Goal: Task Accomplishment & Management: Complete application form

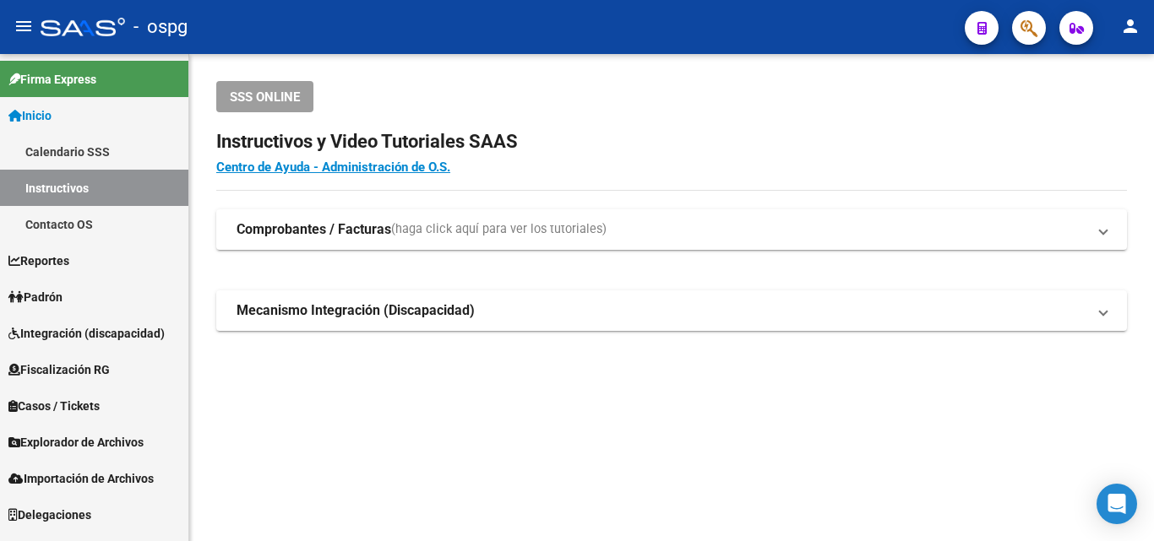
click at [62, 306] on span "Padrón" at bounding box center [35, 297] width 54 height 19
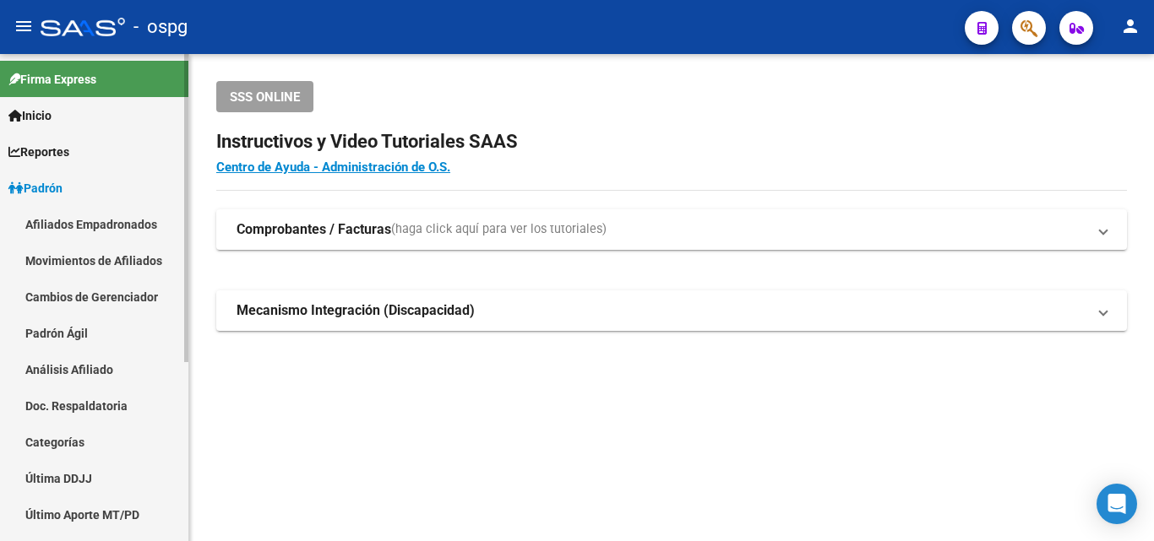
click at [57, 369] on link "Análisis Afiliado" at bounding box center [94, 369] width 188 height 36
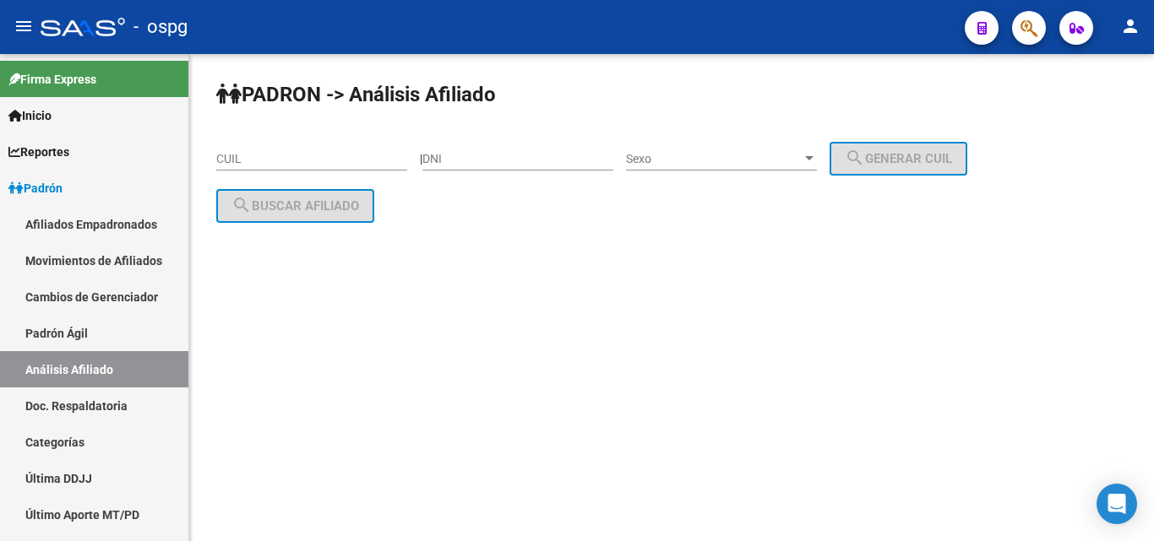
click at [275, 159] on input "CUIL" at bounding box center [311, 159] width 191 height 14
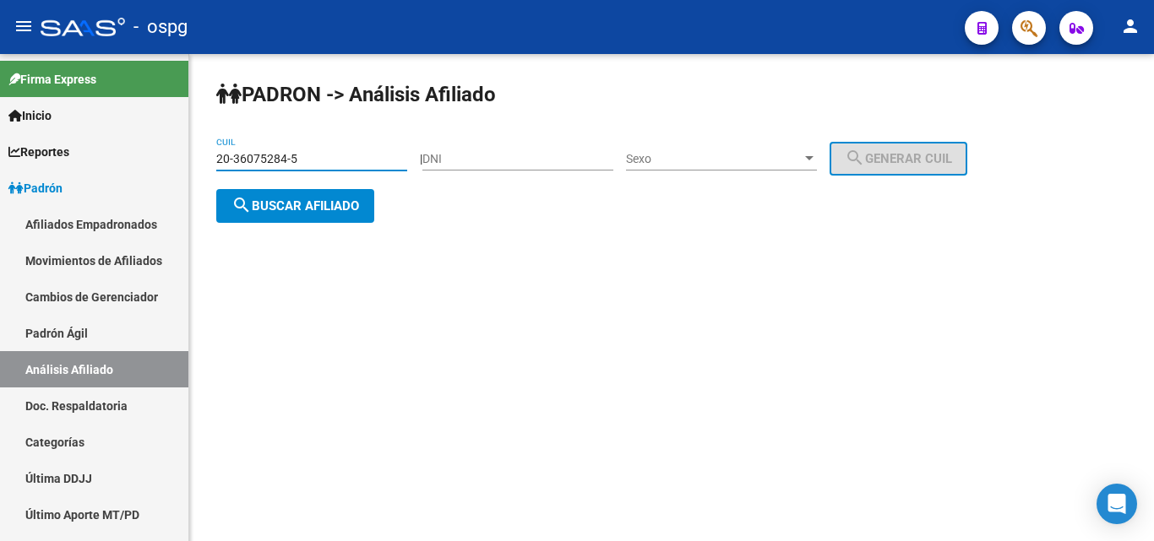
type input "20-36075284-5"
click at [306, 212] on span "search Buscar afiliado" at bounding box center [295, 205] width 128 height 15
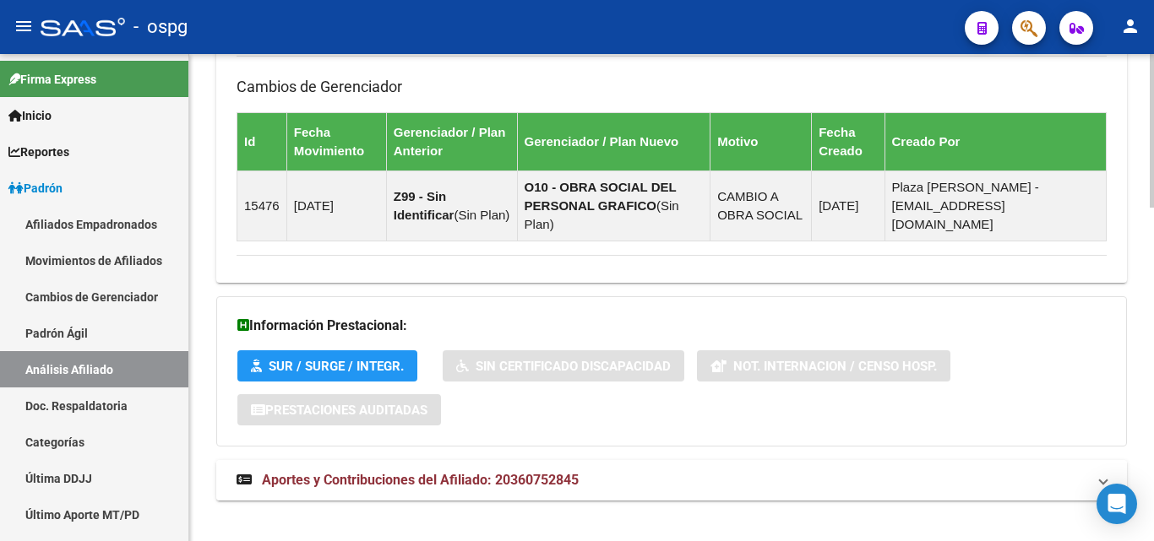
click at [513, 472] on span "Aportes y Contribuciones del Afiliado: 20360752845" at bounding box center [420, 480] width 317 height 16
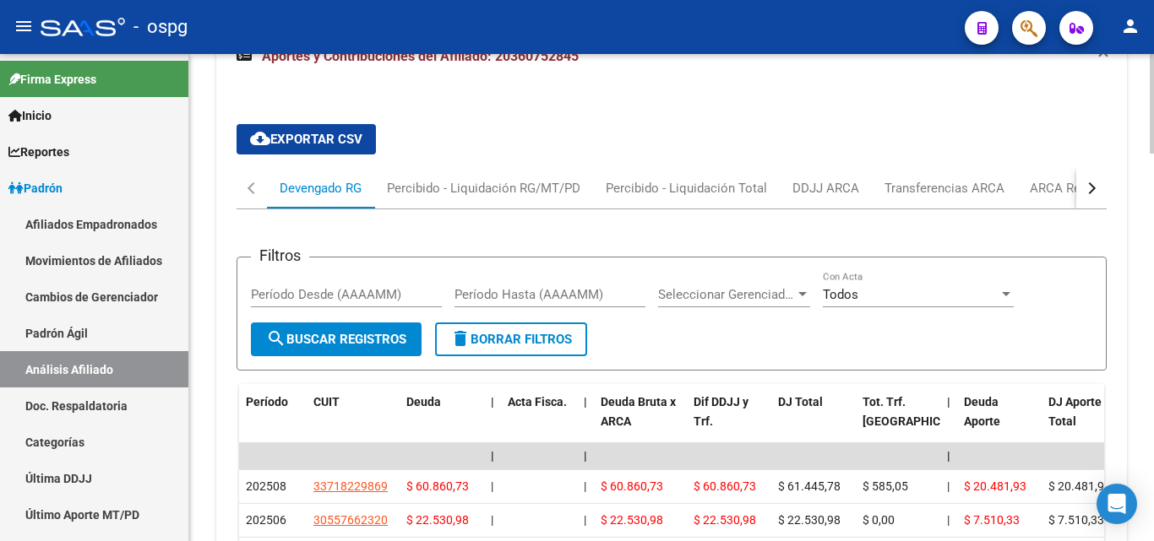
scroll to position [1496, 0]
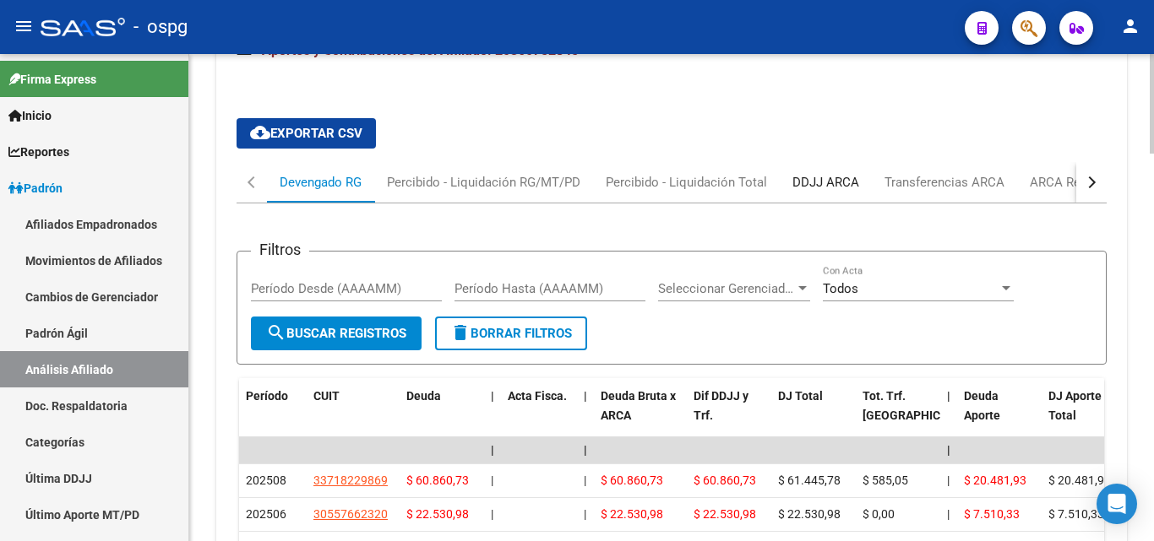
click at [833, 173] on div "DDJJ ARCA" at bounding box center [825, 182] width 67 height 19
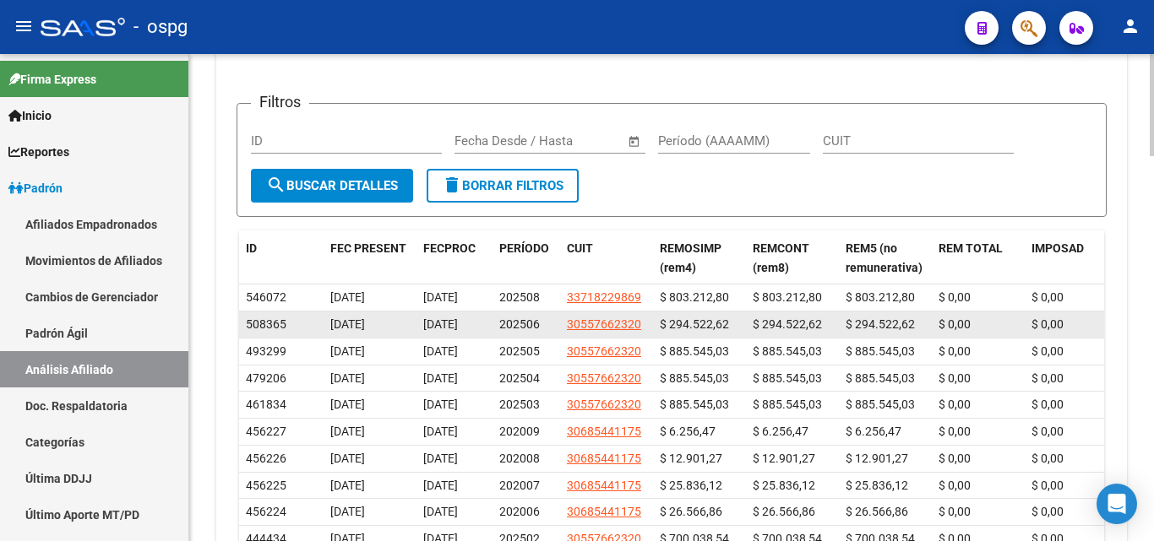
scroll to position [1833, 0]
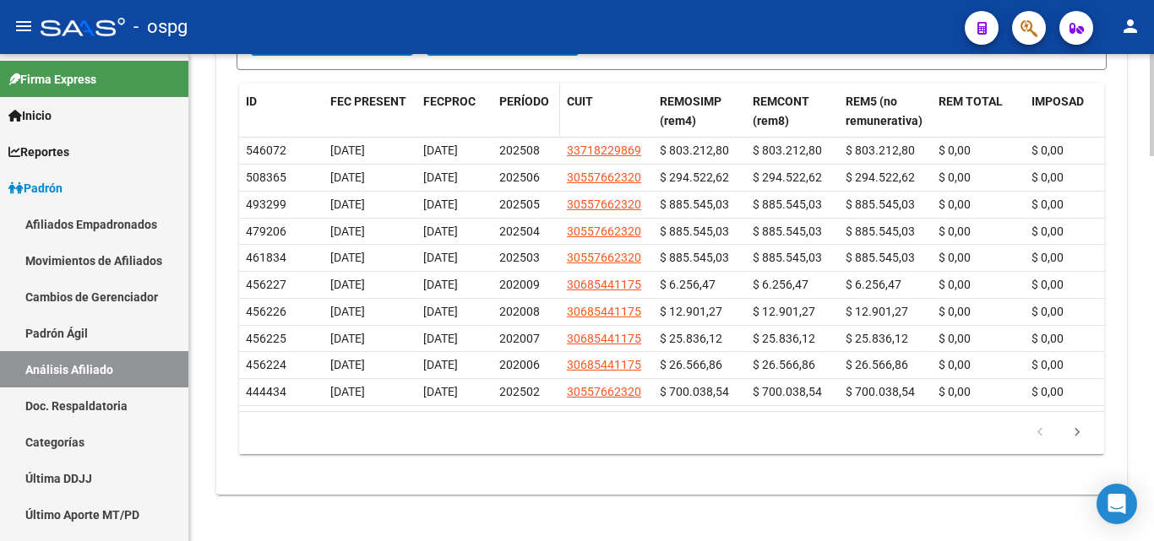
click at [535, 95] on span "PERÍODO" at bounding box center [524, 102] width 50 height 14
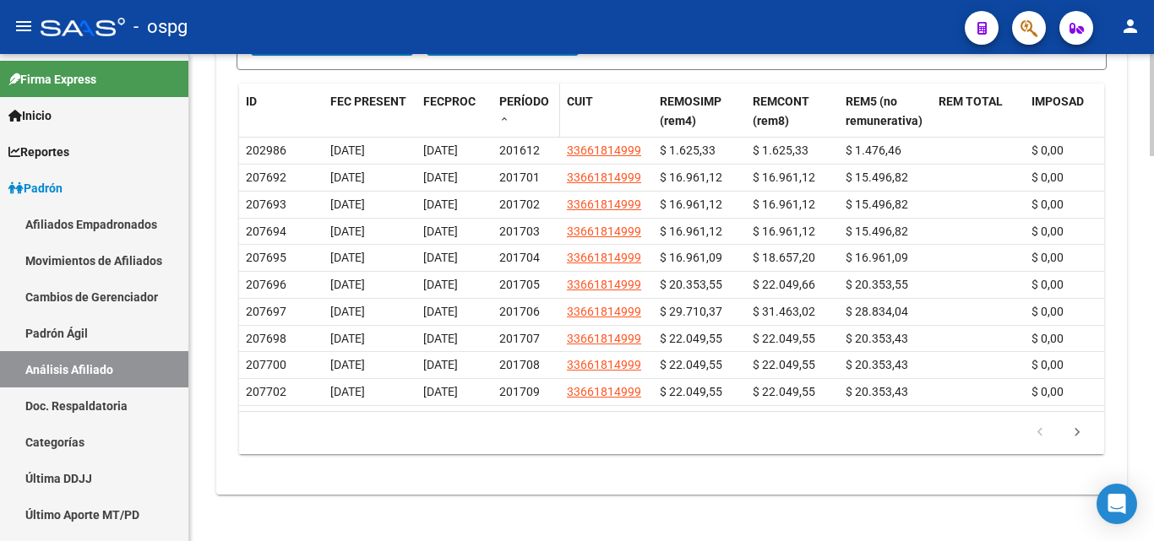
click at [534, 95] on span "PERÍODO" at bounding box center [524, 102] width 50 height 14
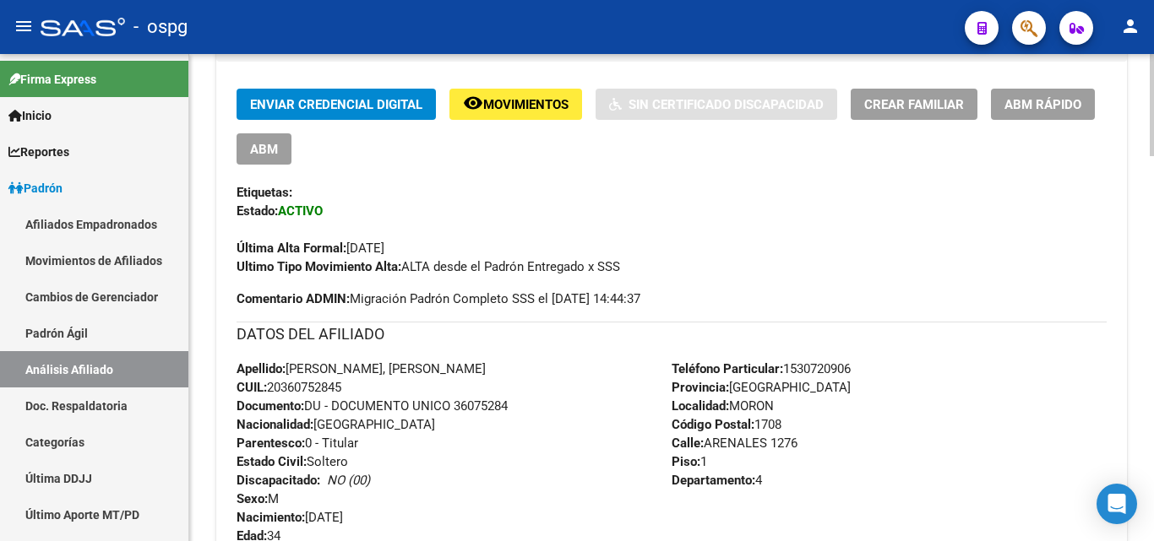
scroll to position [0, 0]
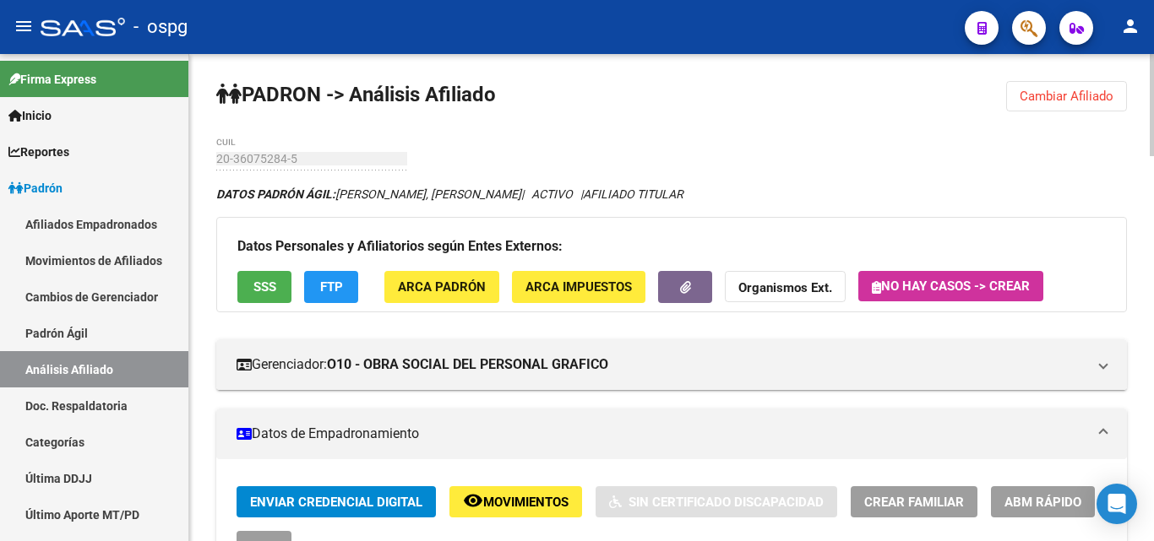
click at [655, 301] on div "Datos Personales y Afiliatorios según Entes Externos: SSS FTP ARCA Padrón ARCA …" at bounding box center [671, 264] width 910 height 95
click at [671, 281] on button "button" at bounding box center [685, 286] width 54 height 31
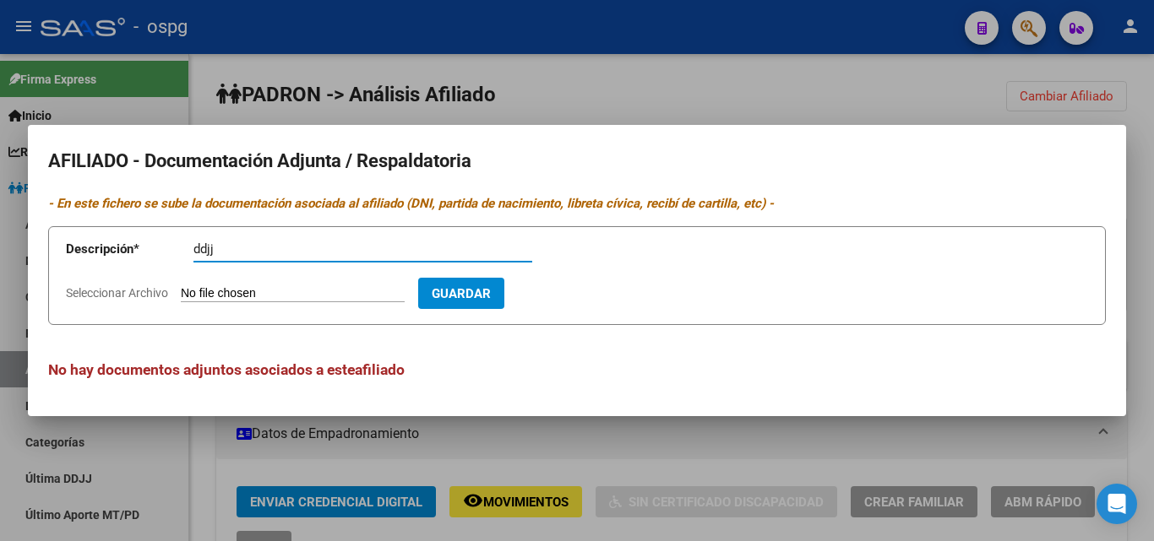
type input "ddjj"
click at [257, 290] on input "Seleccionar Archivo" at bounding box center [293, 294] width 224 height 16
type input "C:\fakepath\ddjj [PERSON_NAME].jpg"
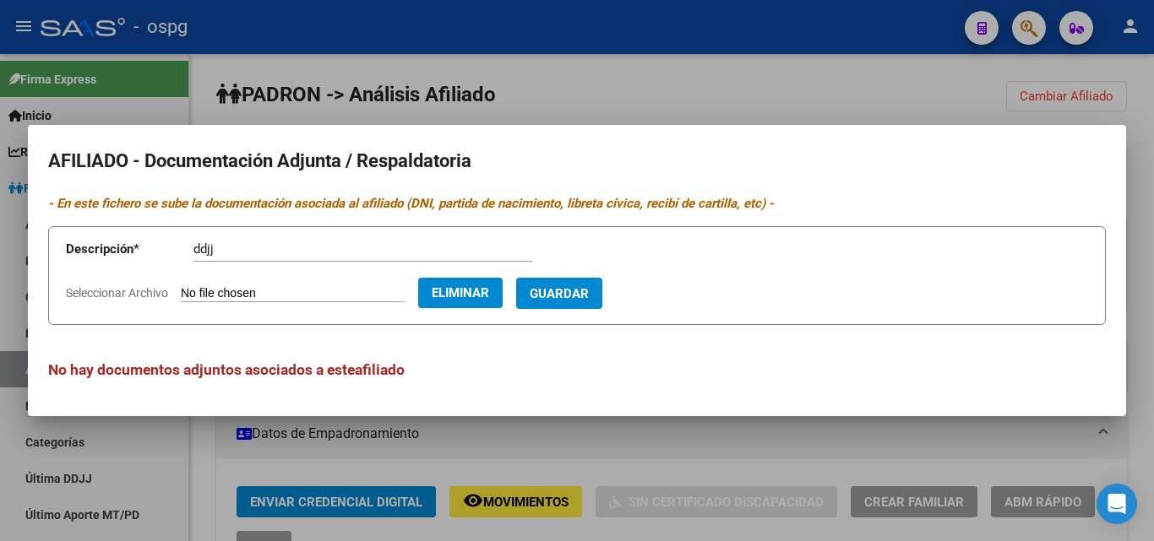
click at [589, 300] on span "Guardar" at bounding box center [558, 293] width 59 height 15
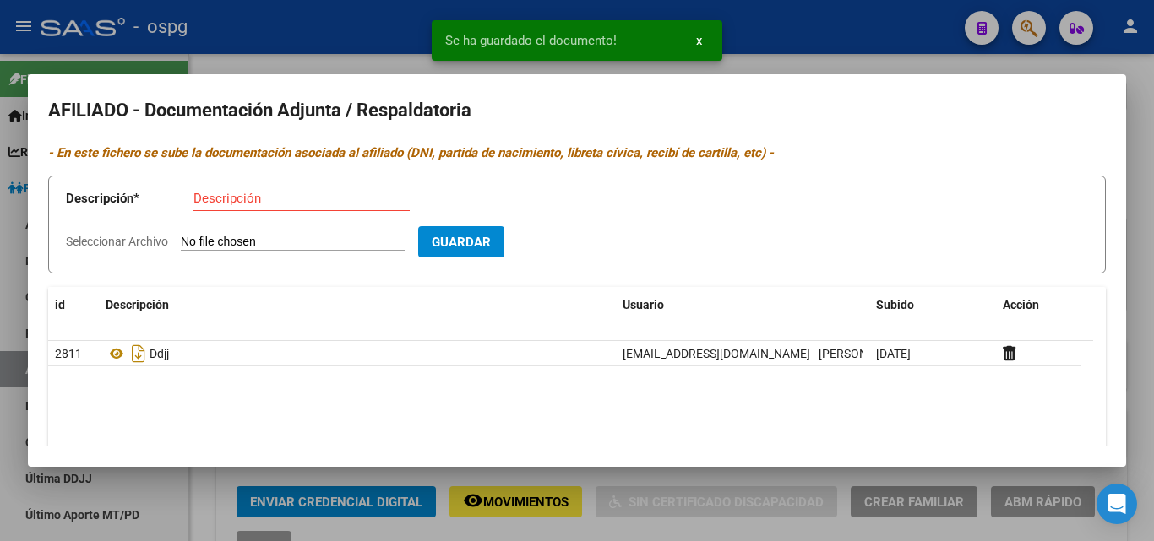
click at [214, 201] on input "Descripción" at bounding box center [301, 198] width 216 height 15
type input "alta"
click at [228, 240] on input "Seleccionar Archivo" at bounding box center [293, 243] width 224 height 16
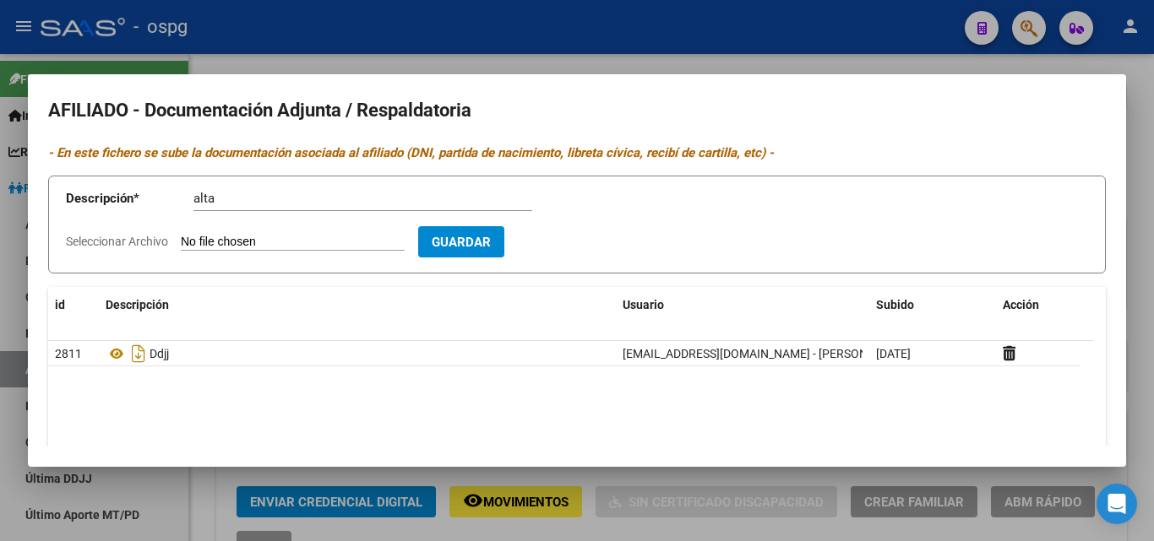
type input "C:\fakepath\dni f [PERSON_NAME].jpg"
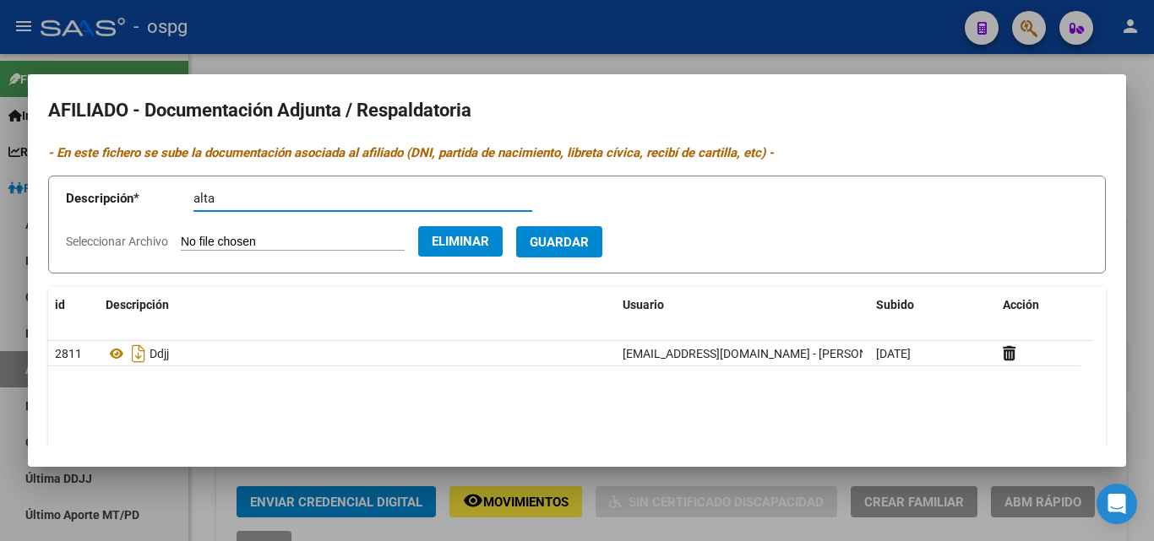
drag, startPoint x: 220, startPoint y: 200, endPoint x: 204, endPoint y: 196, distance: 15.8
click at [190, 199] on app-form-text-field "Descripción * alta Descripción" at bounding box center [311, 201] width 491 height 51
type input "dni"
click at [564, 231] on button "Guardar" at bounding box center [559, 241] width 86 height 31
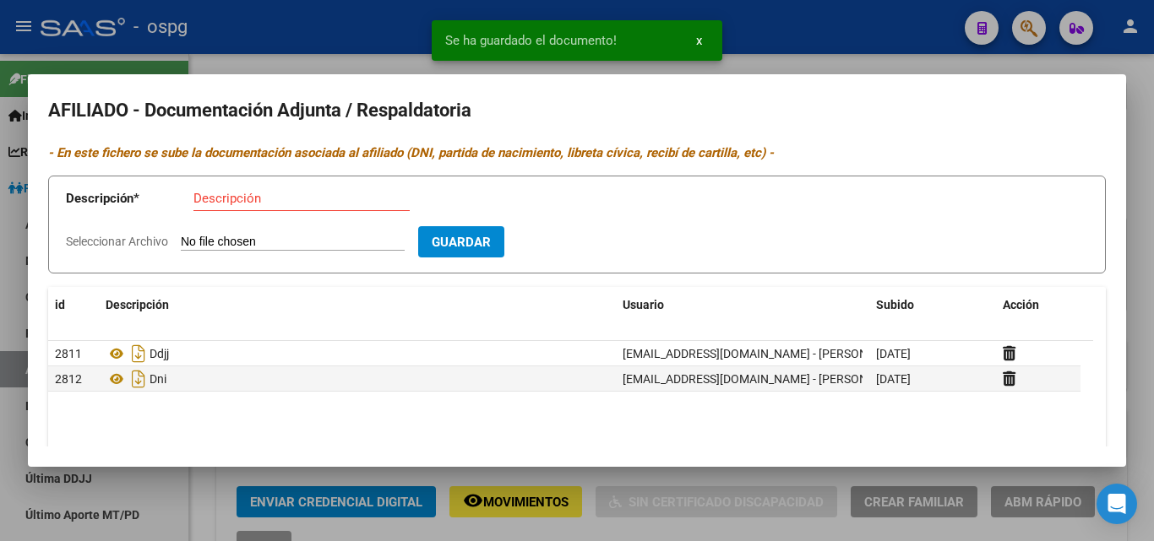
click at [215, 194] on input "Descripción" at bounding box center [301, 198] width 216 height 15
type input "dni"
click at [251, 231] on form "Descripción * dni Descripción Seleccionar Archivo Guardar" at bounding box center [576, 225] width 1057 height 99
click at [248, 236] on input "Seleccionar Archivo" at bounding box center [293, 243] width 224 height 16
type input "C:\fakepath\dni d [PERSON_NAME].jpg"
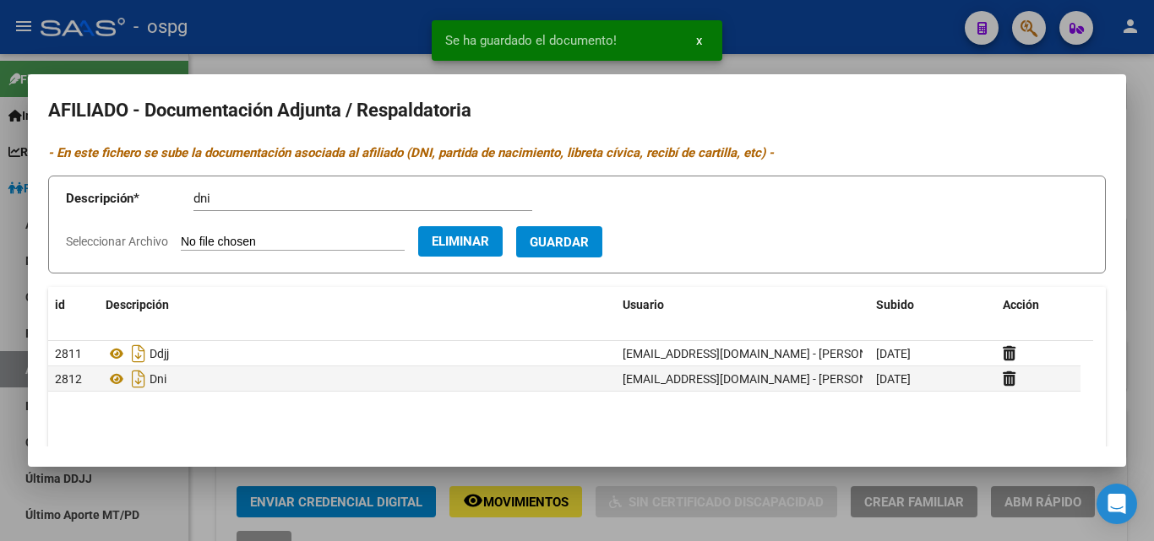
click at [589, 239] on span "Guardar" at bounding box center [558, 242] width 59 height 15
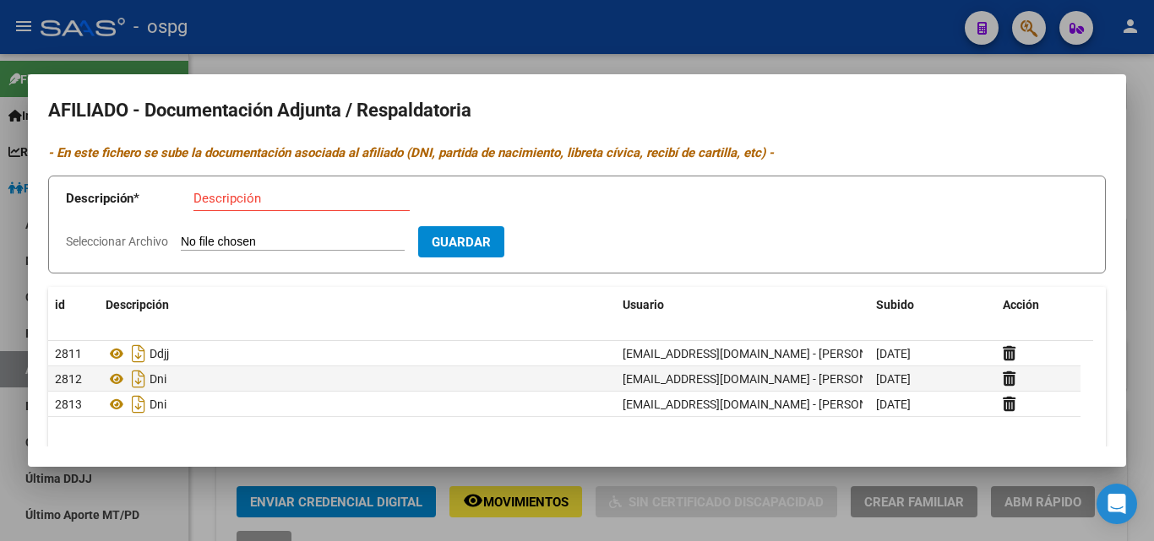
click at [220, 196] on input "Descripción" at bounding box center [301, 198] width 216 height 15
type input "alta"
click at [245, 241] on input "Seleccionar Archivo" at bounding box center [293, 243] width 224 height 16
type input "C:\fakepath\[PERSON_NAME].jpg"
click at [575, 241] on span "Guardar" at bounding box center [558, 242] width 59 height 15
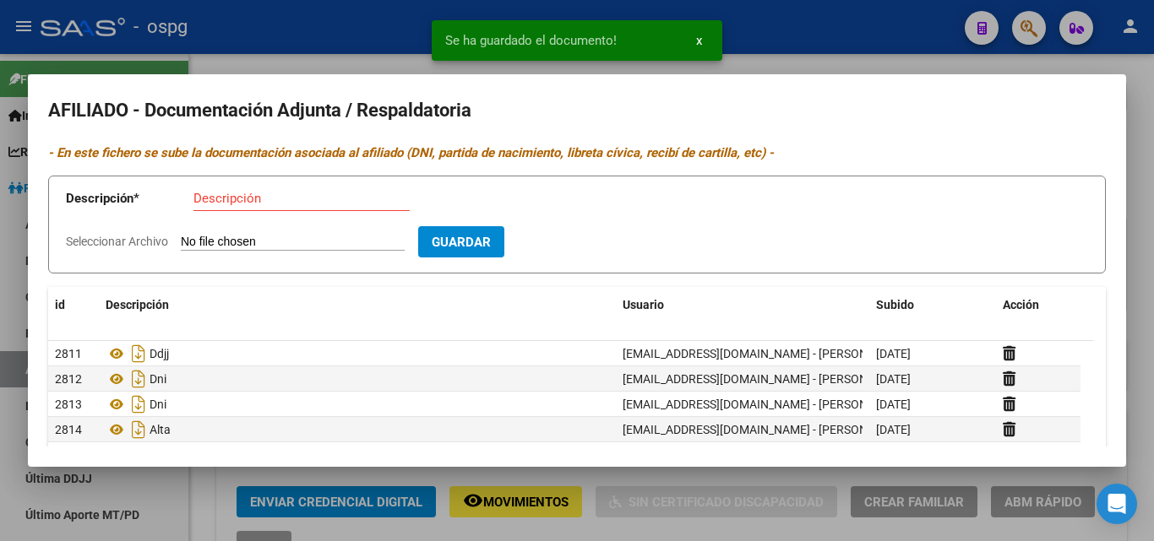
click at [306, 39] on div at bounding box center [577, 270] width 1154 height 541
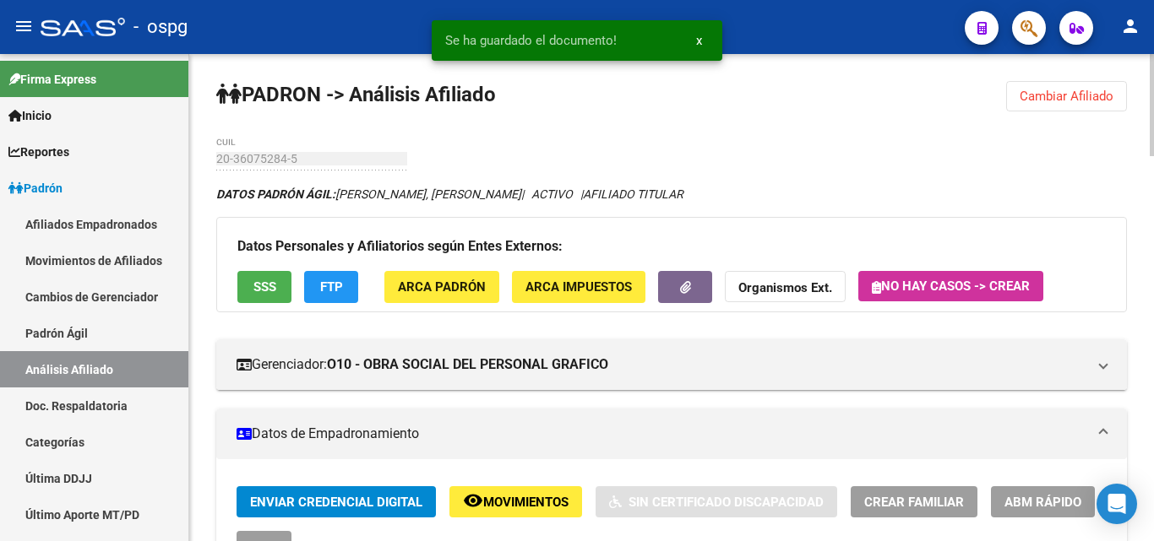
click at [1039, 101] on span "Cambiar Afiliado" at bounding box center [1066, 96] width 94 height 15
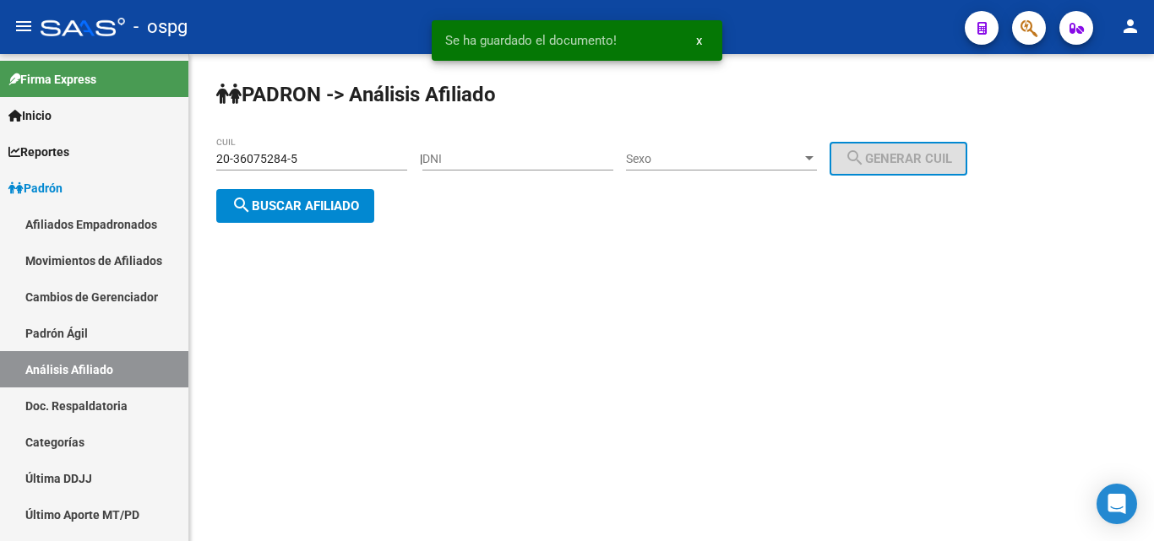
click at [280, 219] on button "search Buscar afiliado" at bounding box center [295, 206] width 158 height 34
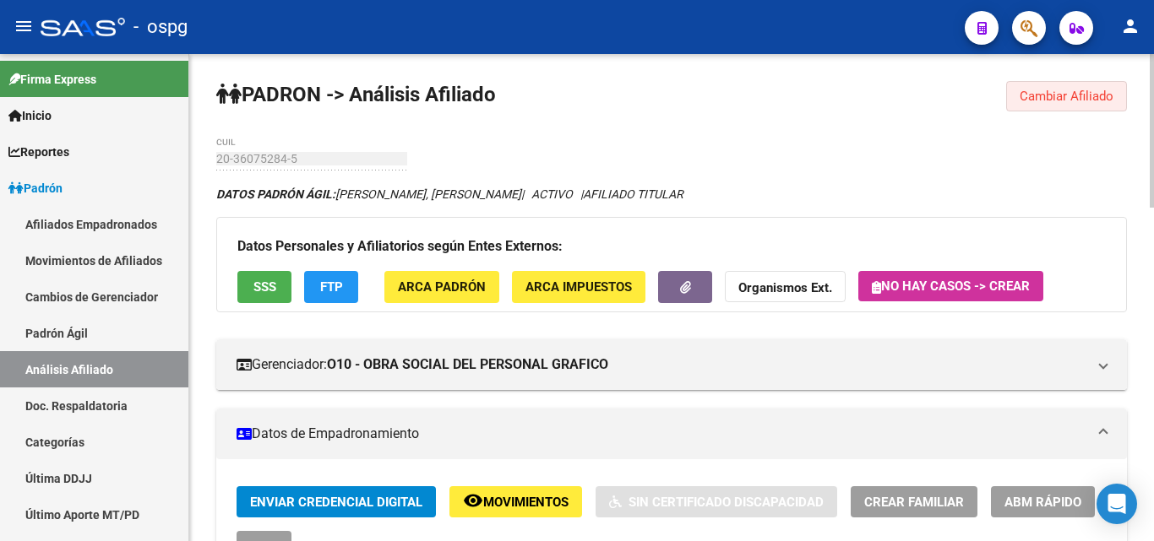
click at [1048, 95] on span "Cambiar Afiliado" at bounding box center [1066, 96] width 94 height 15
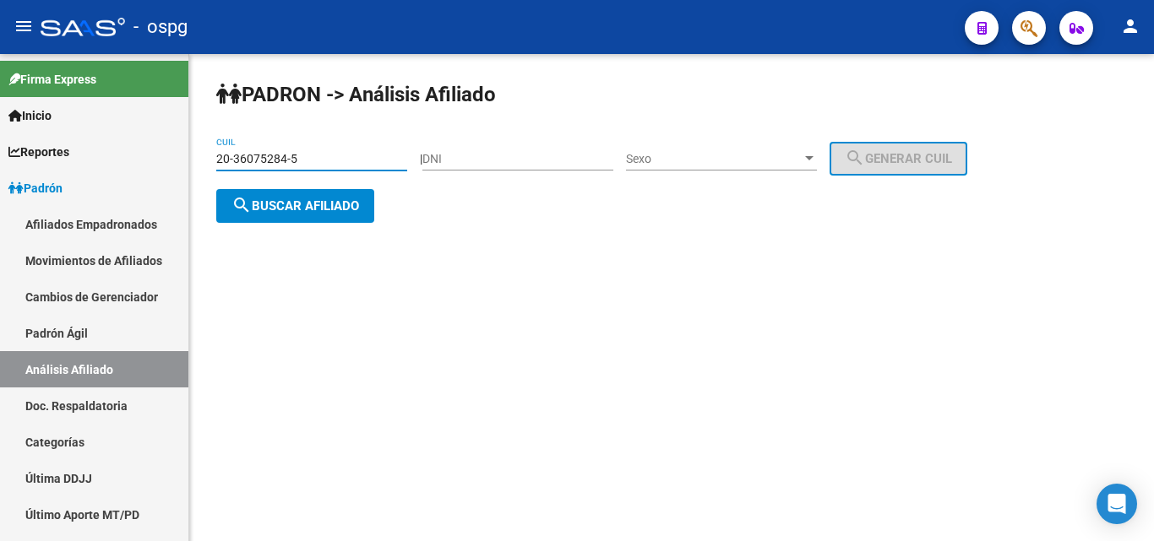
drag, startPoint x: 317, startPoint y: 155, endPoint x: 212, endPoint y: 165, distance: 105.2
click at [213, 165] on div "PADRON -> Análisis Afiliado 20-36075284-5 CUIL | DNI Sexo Sexo search Generar C…" at bounding box center [671, 165] width 964 height 223
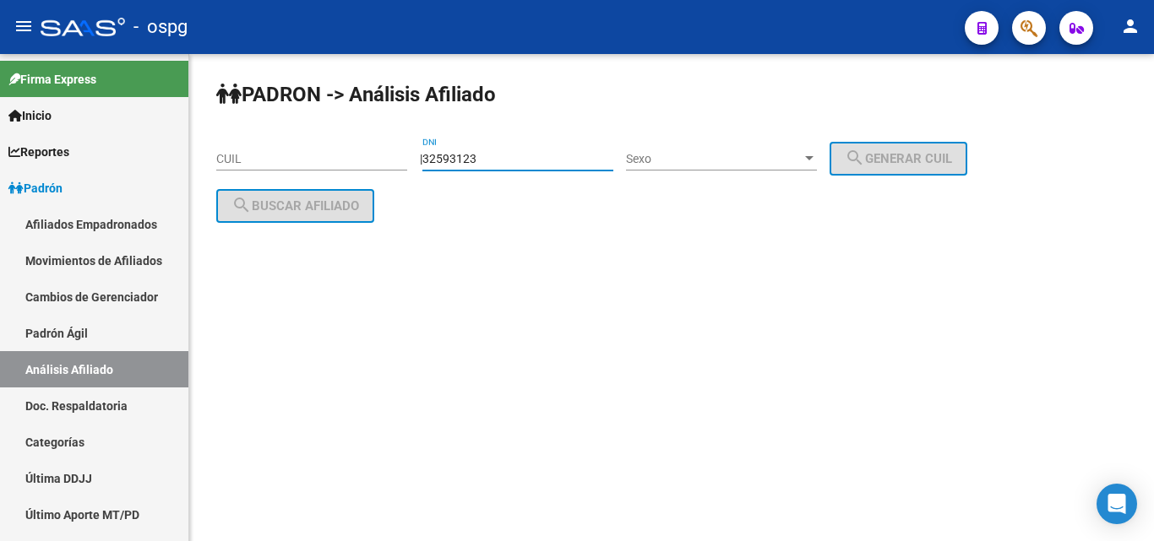
type input "32593123"
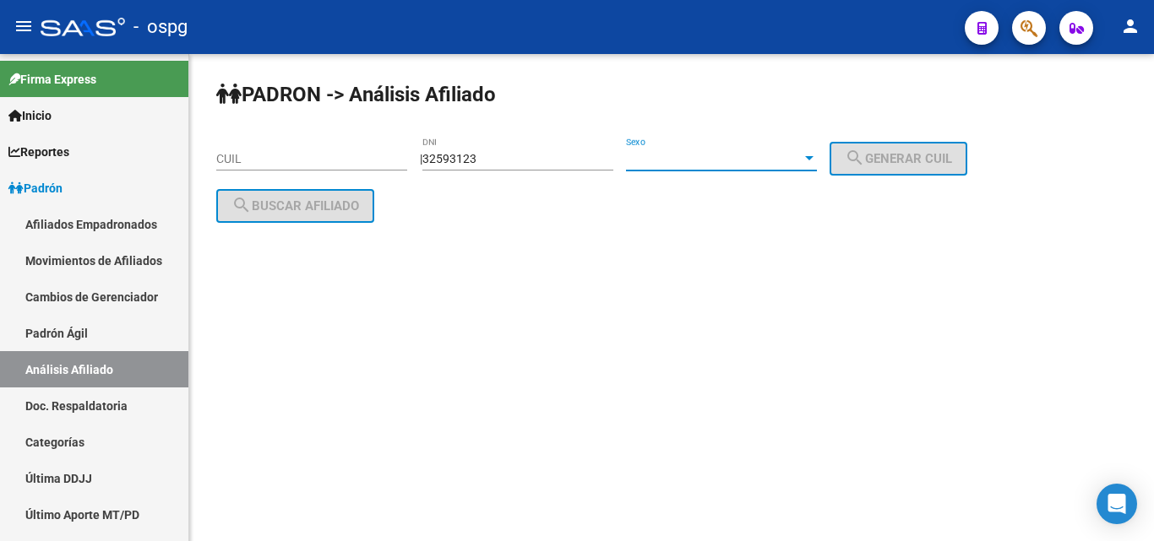
click at [730, 154] on span "Sexo" at bounding box center [714, 159] width 176 height 14
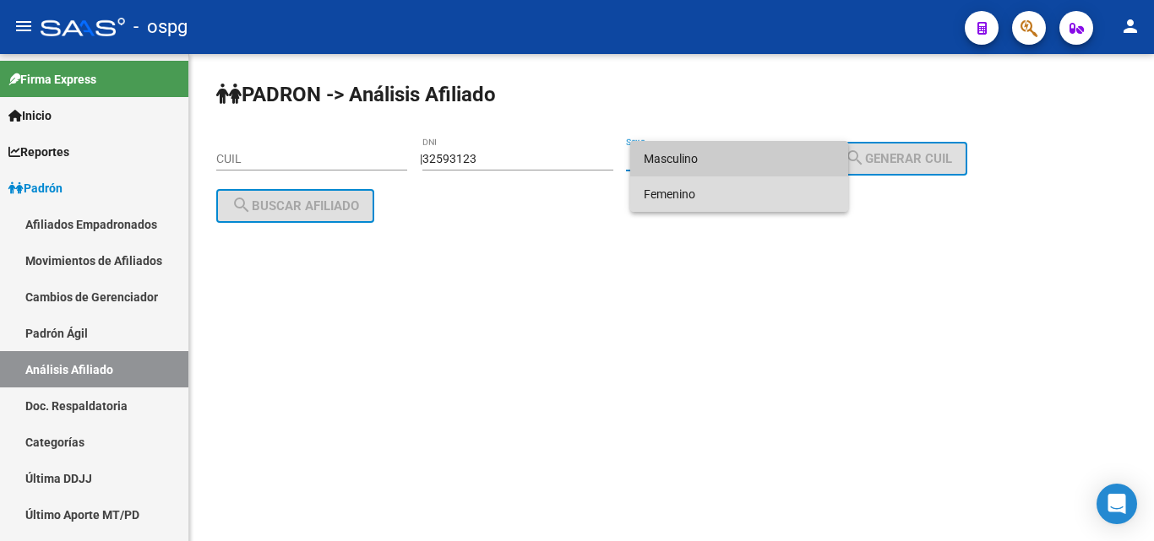
click at [691, 189] on span "Femenino" at bounding box center [738, 193] width 191 height 35
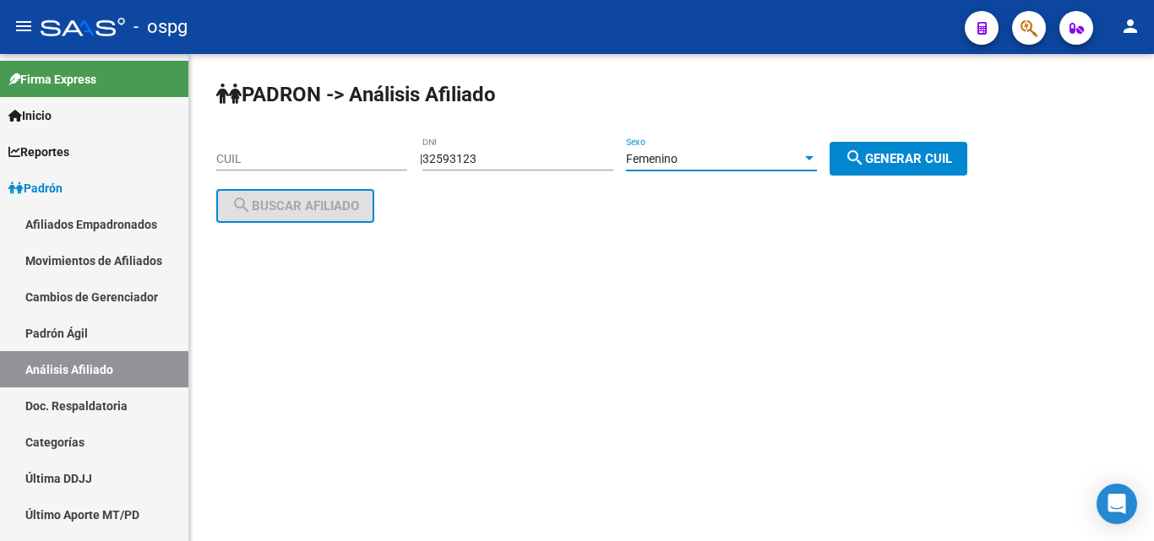
click at [865, 148] on mat-icon "search" at bounding box center [854, 158] width 20 height 20
type input "27-32593123-5"
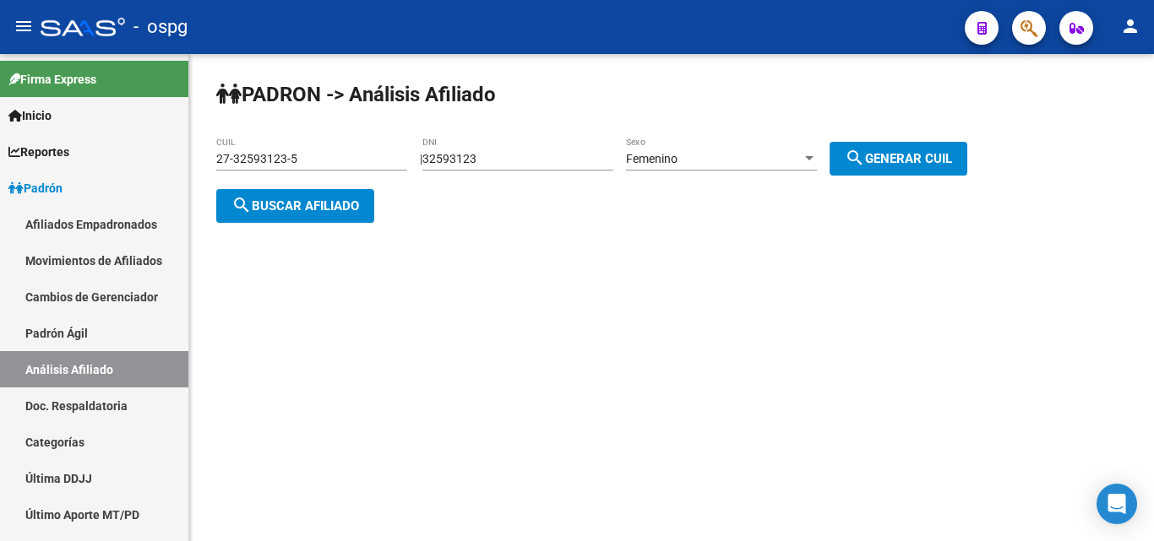
click at [291, 213] on button "search Buscar afiliado" at bounding box center [295, 206] width 158 height 34
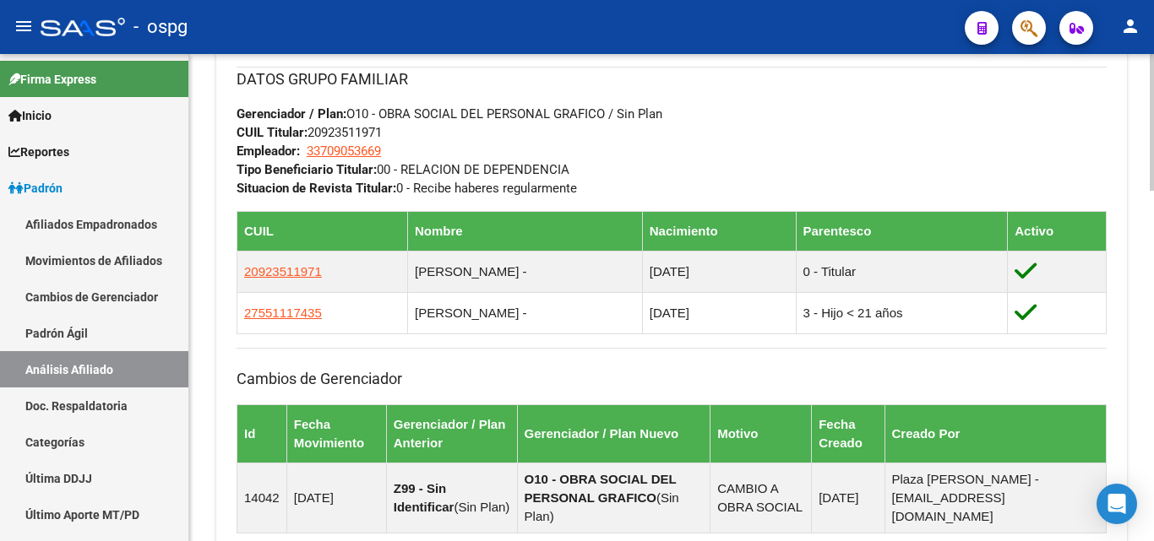
scroll to position [929, 0]
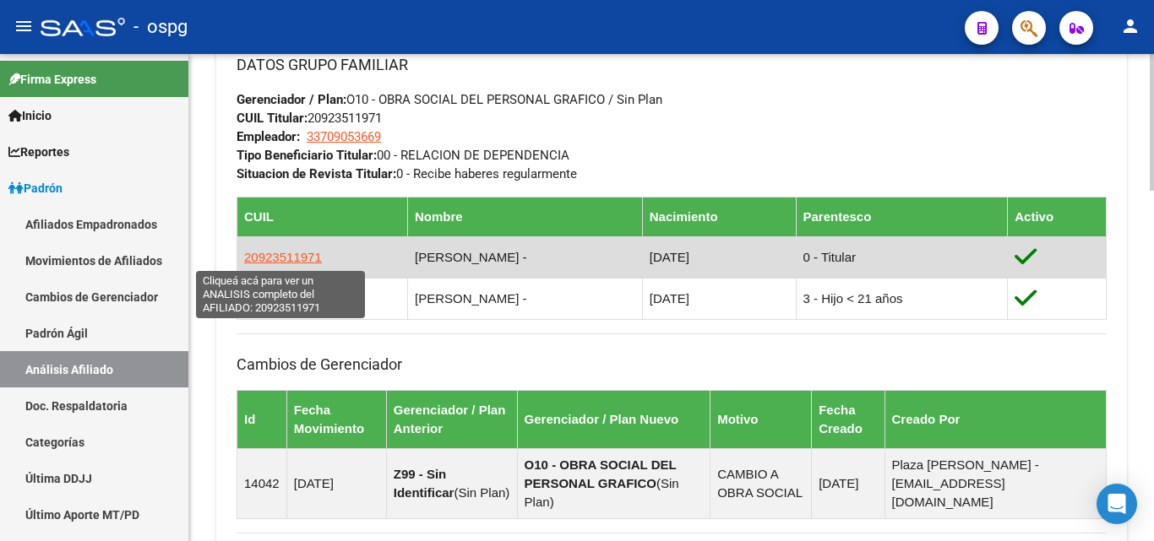
click at [288, 255] on span "20923511971" at bounding box center [283, 257] width 78 height 14
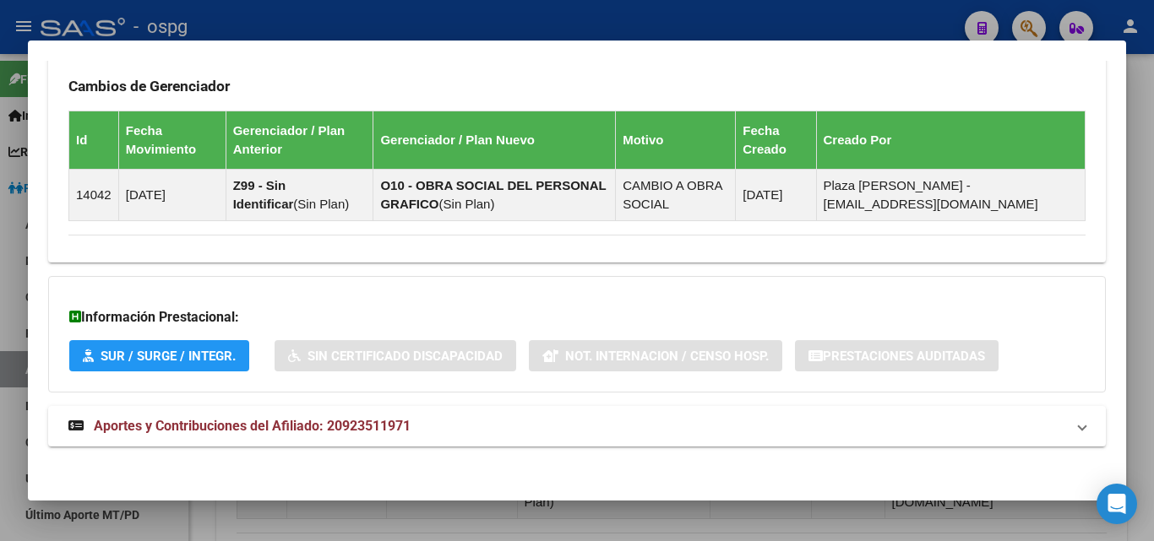
scroll to position [1104, 0]
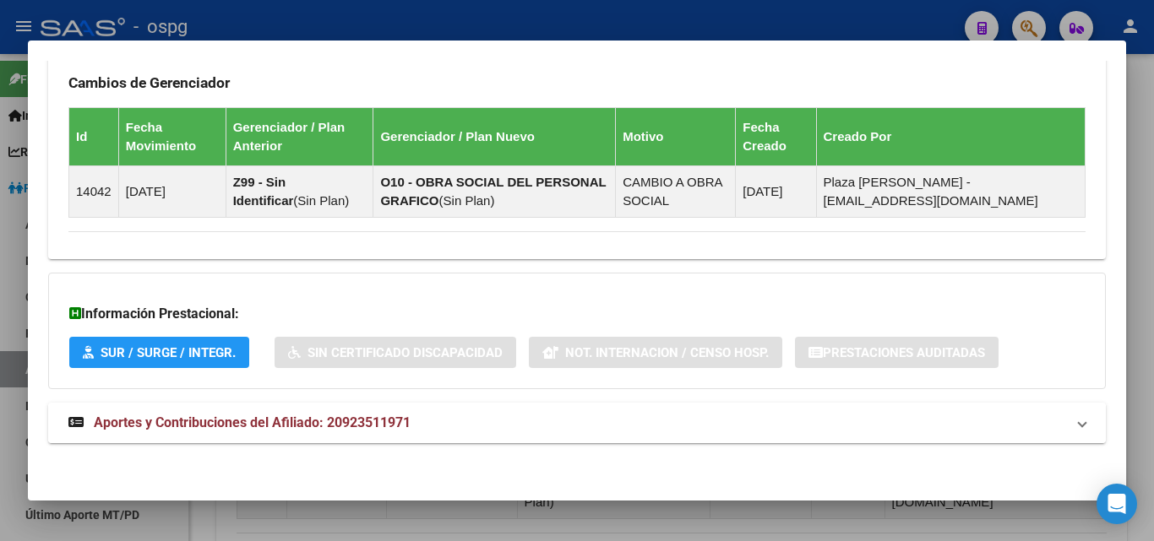
click at [342, 426] on span "Aportes y Contribuciones del Afiliado: 20923511971" at bounding box center [252, 423] width 317 height 16
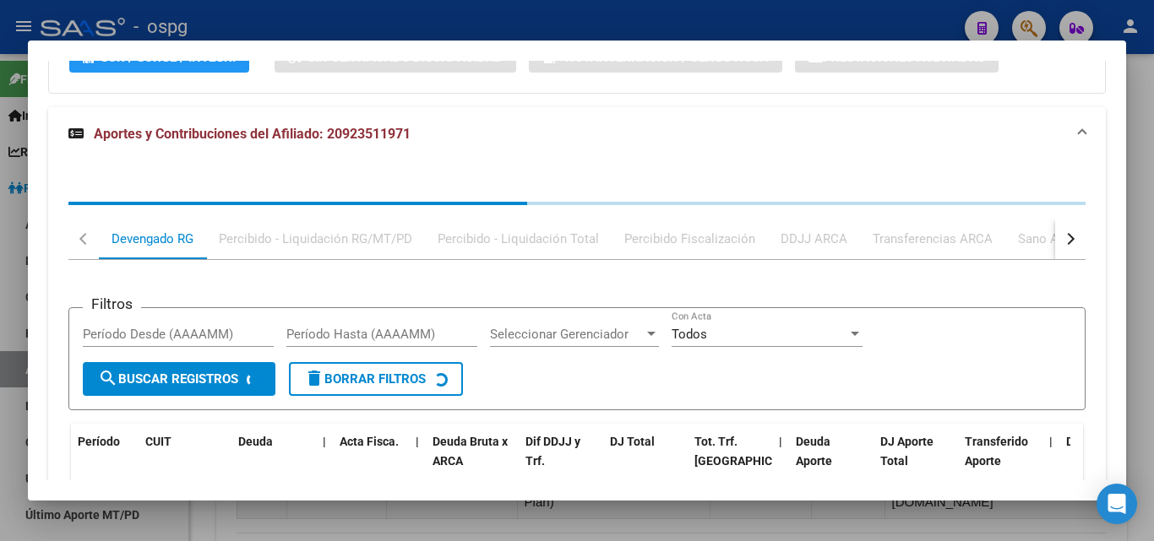
scroll to position [1457, 0]
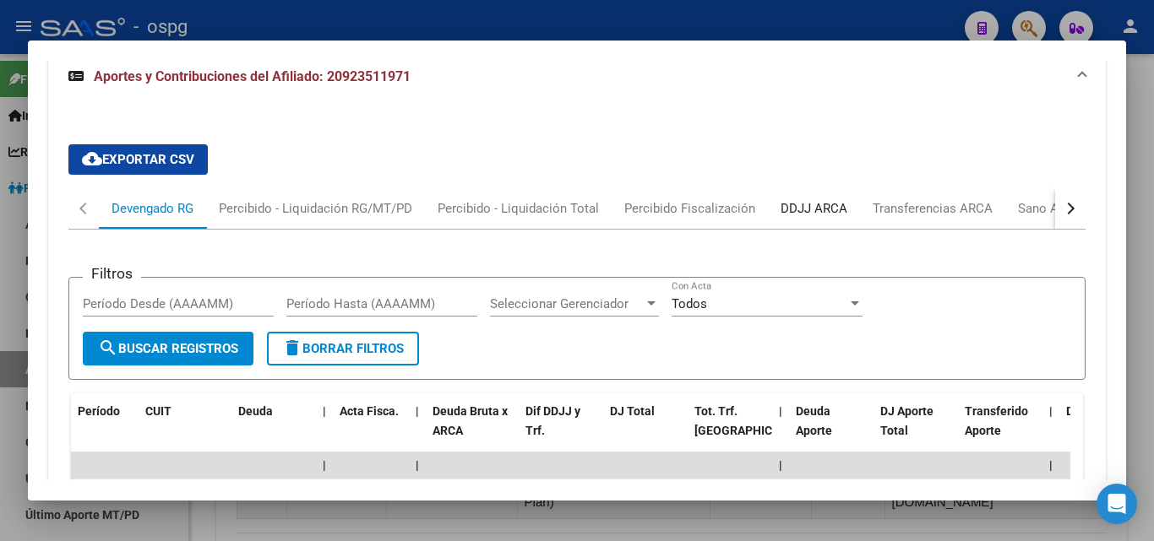
click at [792, 220] on div "DDJJ ARCA" at bounding box center [814, 208] width 92 height 41
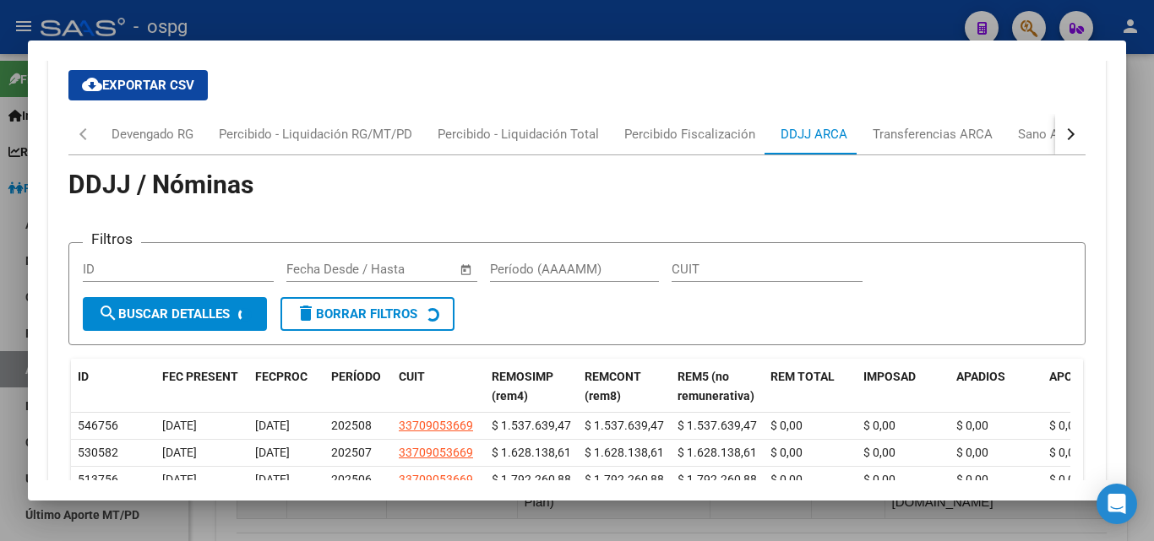
scroll to position [1532, 0]
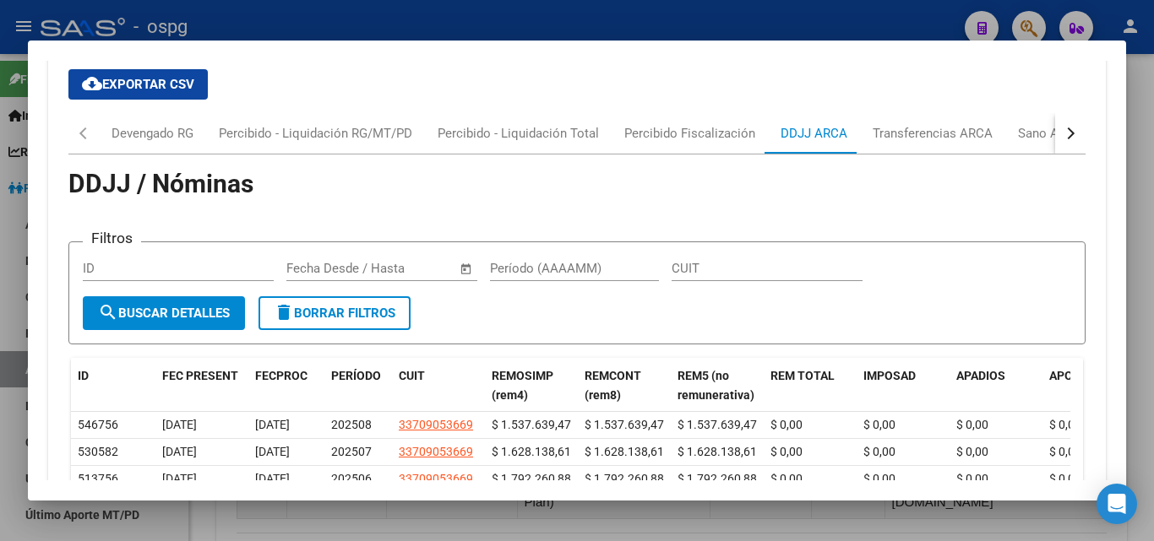
click at [421, 16] on div at bounding box center [577, 270] width 1154 height 541
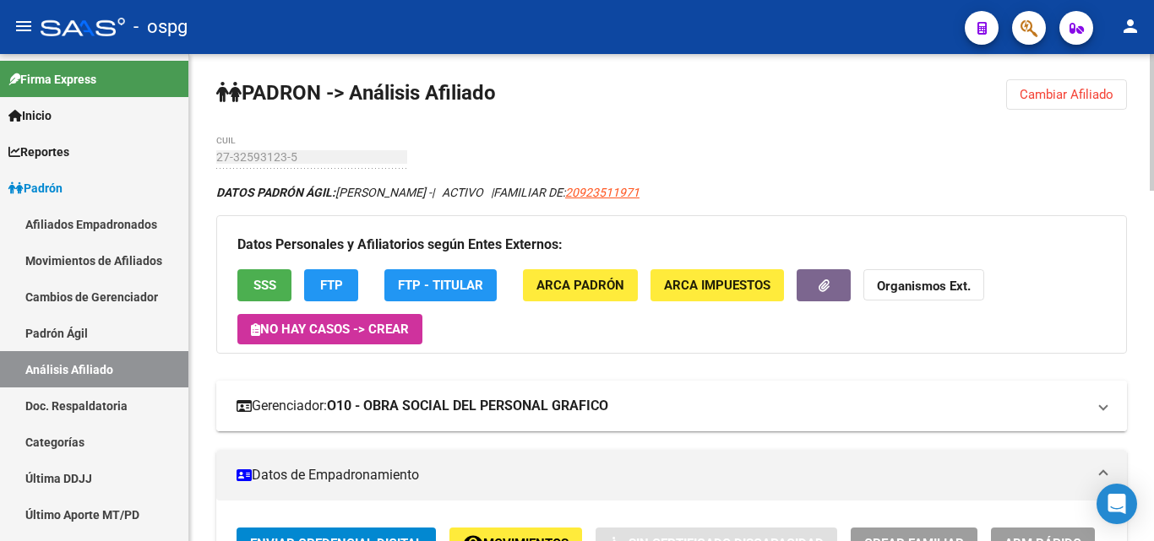
scroll to position [0, 0]
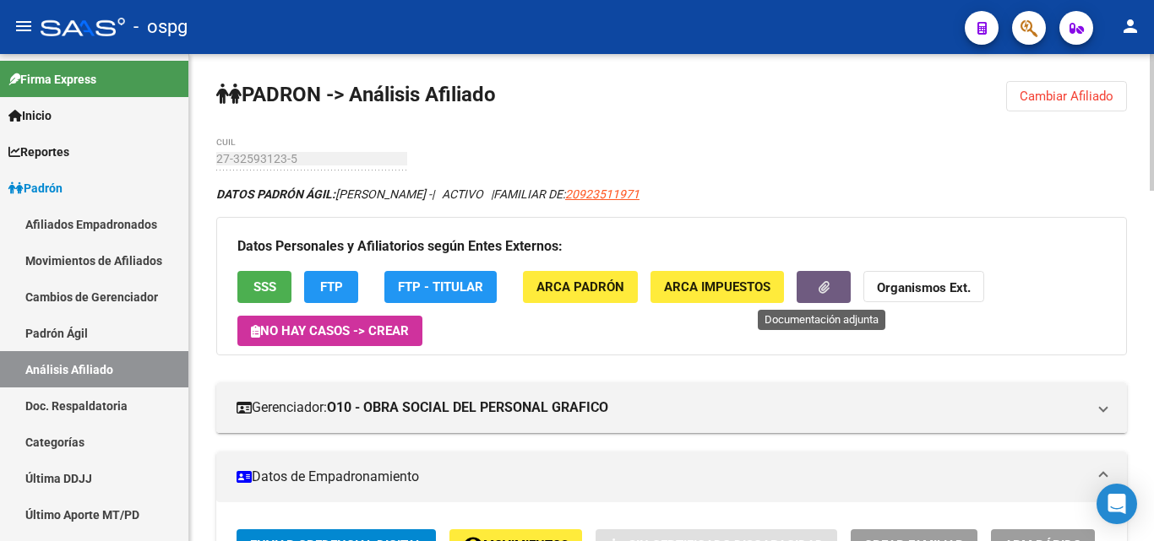
click at [820, 302] on button "button" at bounding box center [823, 286] width 54 height 31
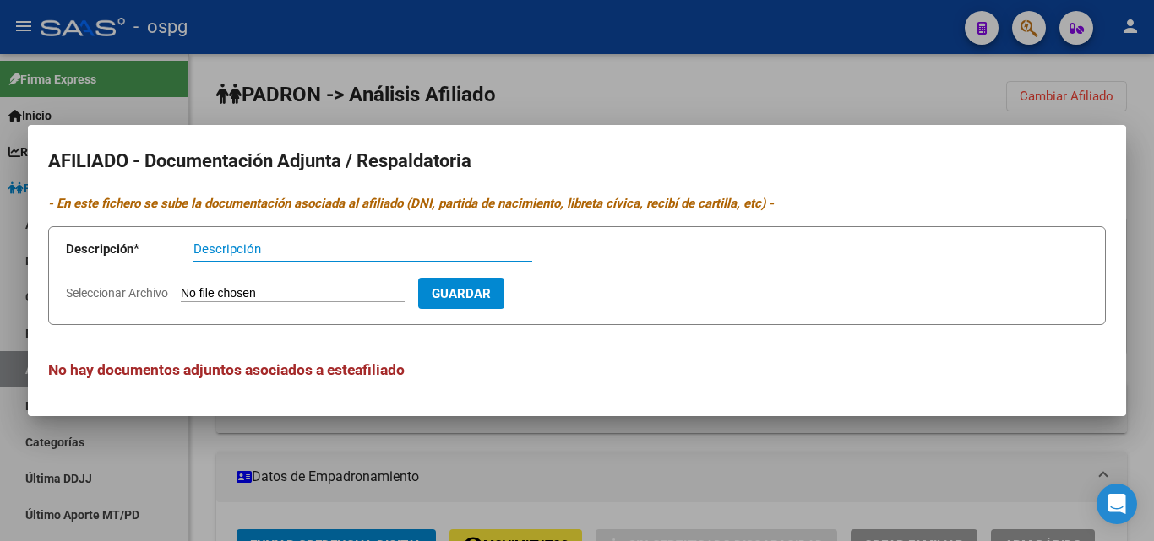
click at [214, 249] on input "Descripción" at bounding box center [362, 249] width 339 height 15
type input "ddjj"
click at [237, 293] on input "Seleccionar Archivo" at bounding box center [293, 294] width 224 height 16
type input "C:\fakepath\dni f [PERSON_NAME].jpeg"
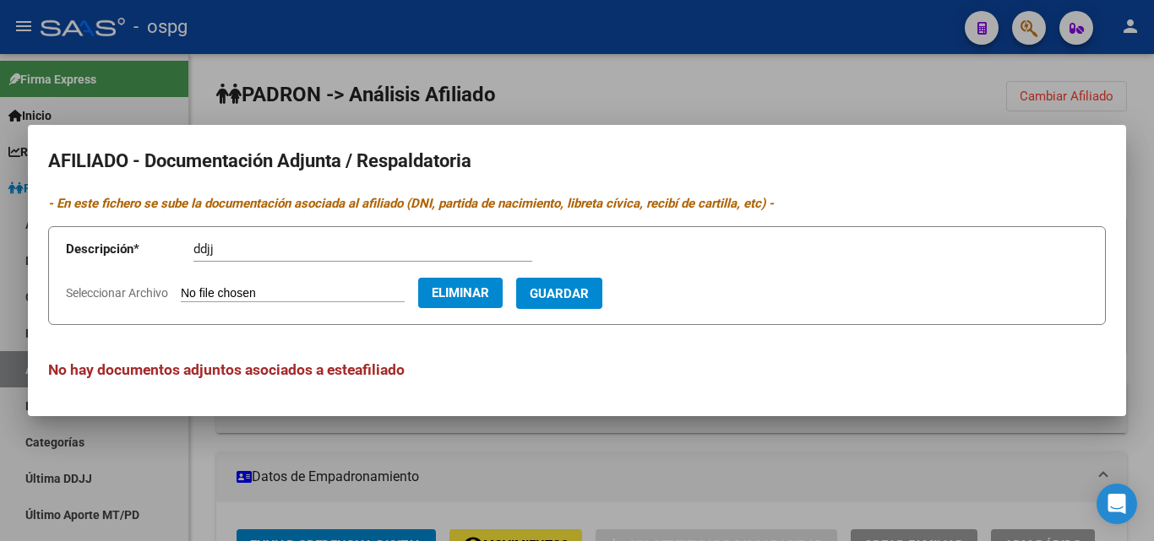
click at [269, 229] on app-form-text-field "Descripción * ddjj Descripción" at bounding box center [311, 252] width 491 height 51
click at [260, 244] on input "ddjj" at bounding box center [362, 249] width 339 height 15
type input "dni"
click at [466, 295] on span "Eliminar" at bounding box center [460, 292] width 57 height 15
click at [503, 289] on button "Guardar" at bounding box center [461, 293] width 86 height 31
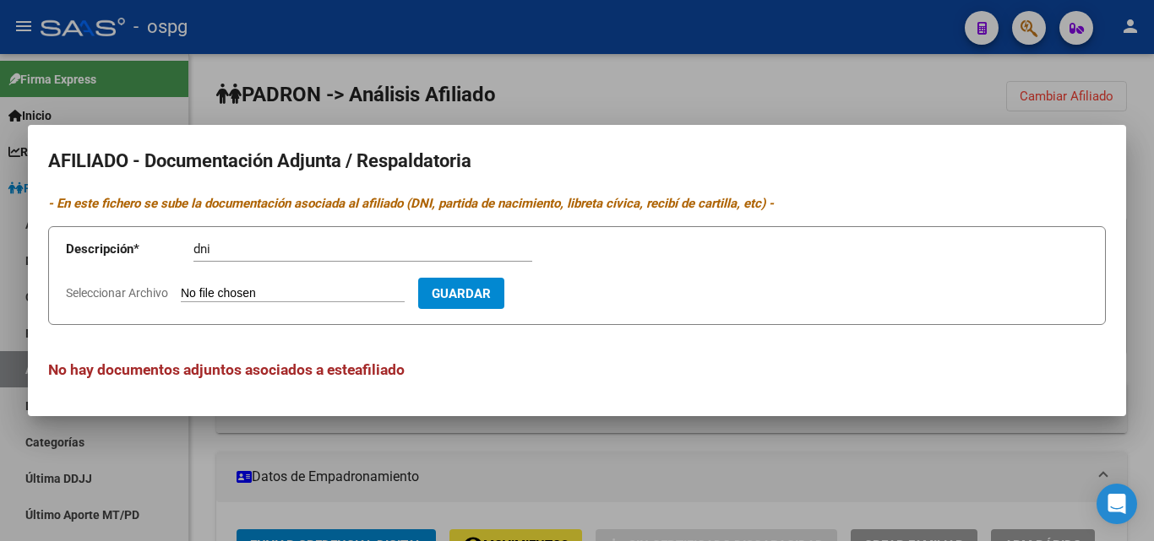
click at [217, 294] on input "Seleccionar Archivo" at bounding box center [293, 294] width 224 height 16
type input "C:\fakepath\dni d [PERSON_NAME].jpeg"
click at [576, 294] on span "Guardar" at bounding box center [558, 293] width 59 height 15
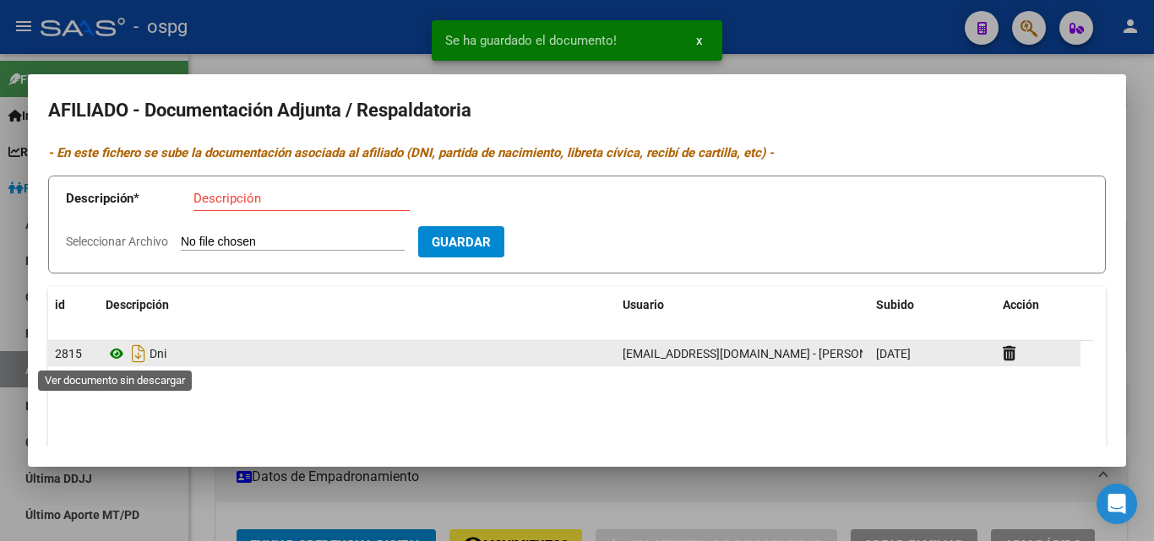
click at [119, 355] on icon at bounding box center [117, 354] width 22 height 20
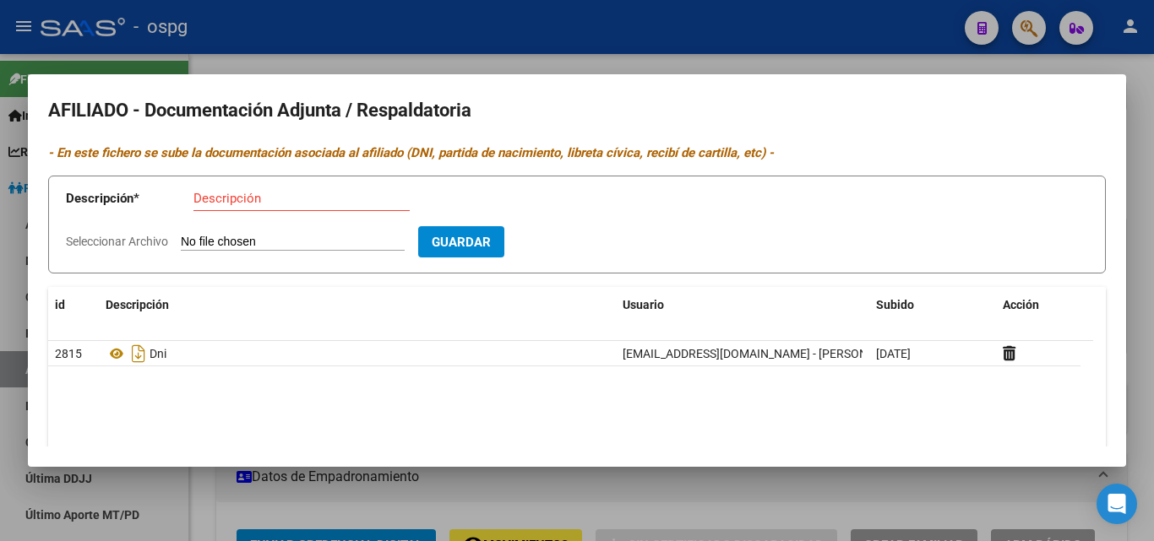
click at [215, 193] on input "Descripción" at bounding box center [301, 198] width 216 height 15
type input "dni"
click at [209, 241] on input "Seleccionar Archivo" at bounding box center [293, 243] width 224 height 16
click at [212, 238] on input "Seleccionar Archivo" at bounding box center [293, 243] width 224 height 16
type input "C:\fakepath\dni f [PERSON_NAME].jpeg"
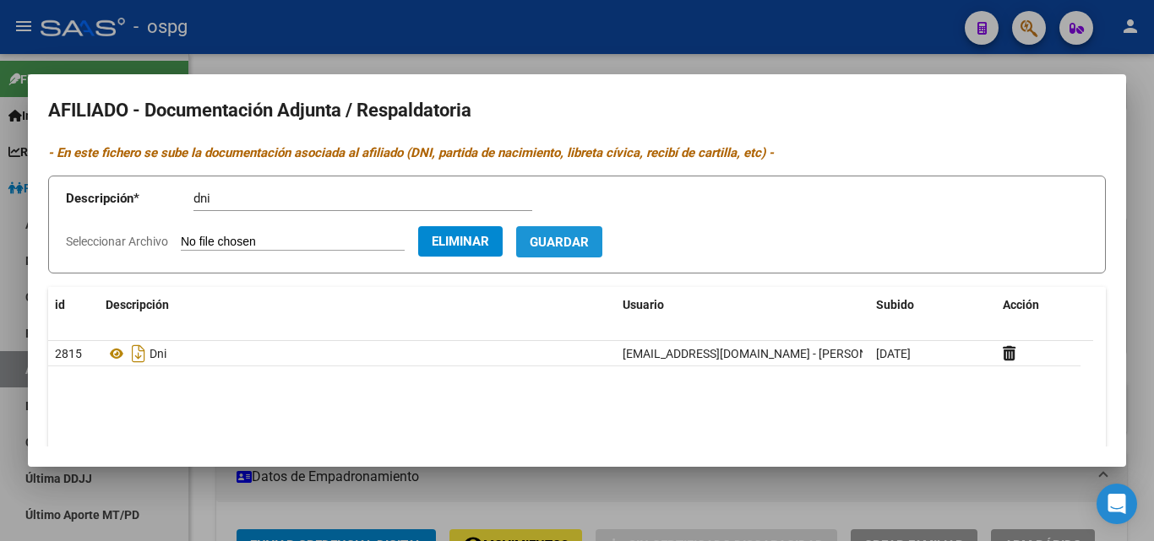
click at [580, 239] on span "Guardar" at bounding box center [558, 242] width 59 height 15
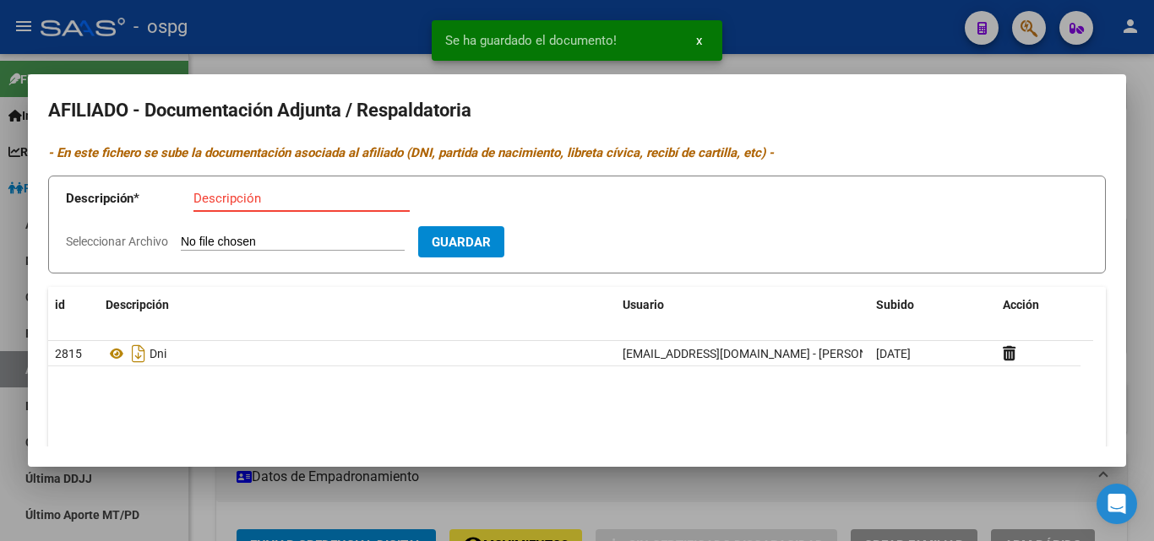
click at [206, 201] on input "Descripción" at bounding box center [301, 198] width 216 height 15
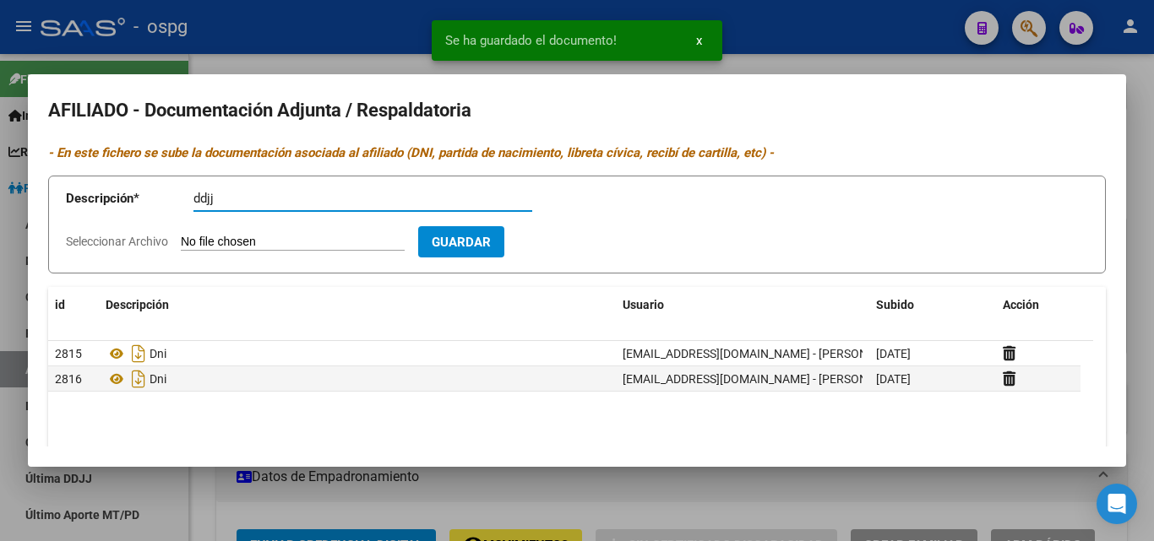
type input "ddjj"
click at [220, 243] on input "Seleccionar Archivo" at bounding box center [293, 243] width 224 height 16
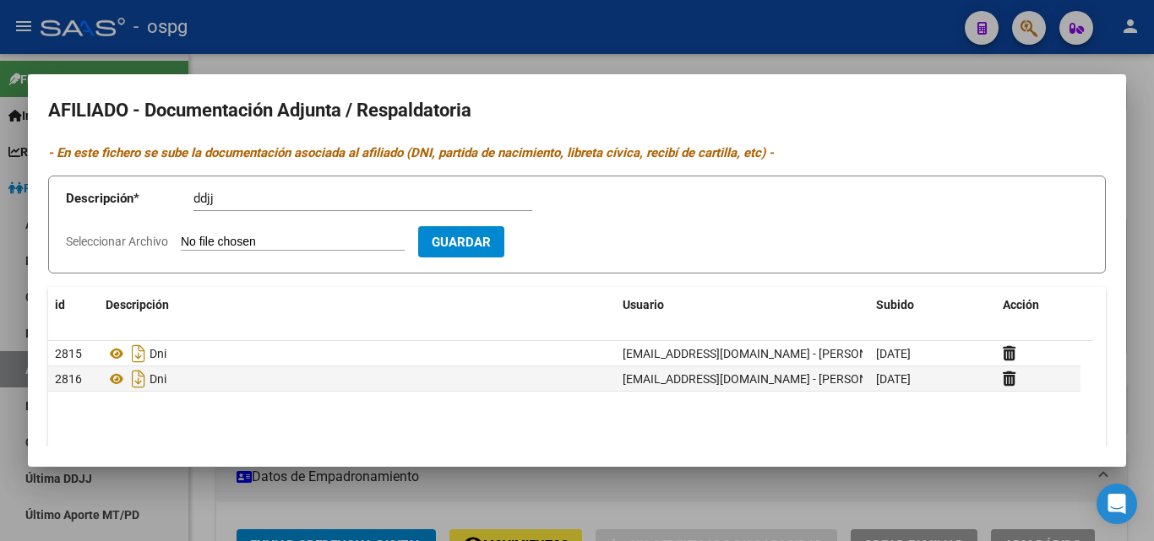
type input "C:\fakepath\recibo [PERSON_NAME].pdf"
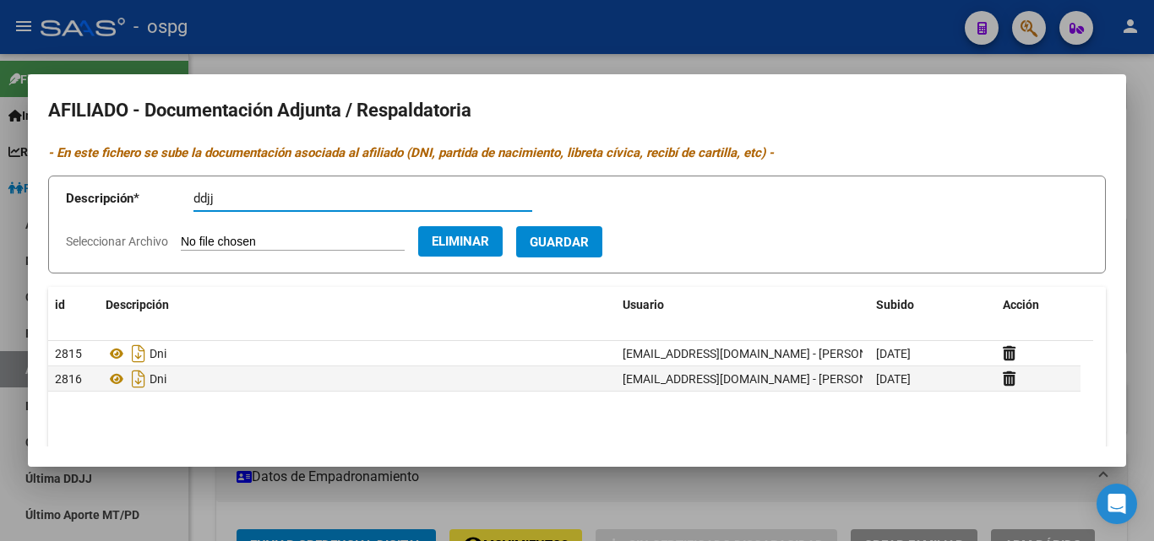
drag, startPoint x: 220, startPoint y: 204, endPoint x: 149, endPoint y: 193, distance: 71.7
click at [154, 200] on app-form-text-field "Descripción * ddjj Descripción" at bounding box center [311, 201] width 491 height 51
type input "recibo"
click at [586, 243] on span "Guardar" at bounding box center [558, 242] width 59 height 15
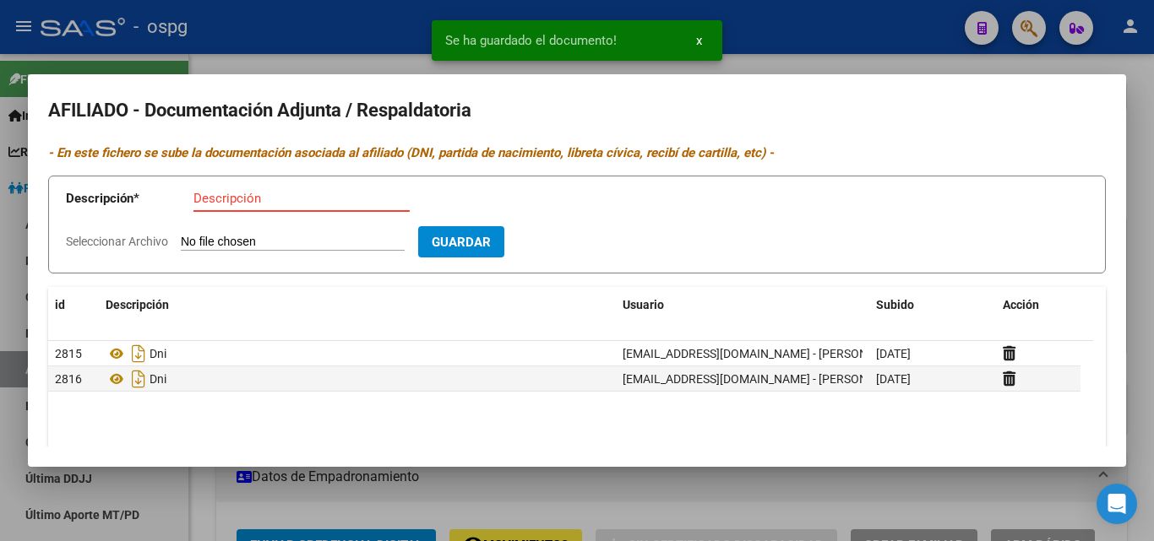
click at [207, 201] on input "Descripción" at bounding box center [301, 198] width 216 height 15
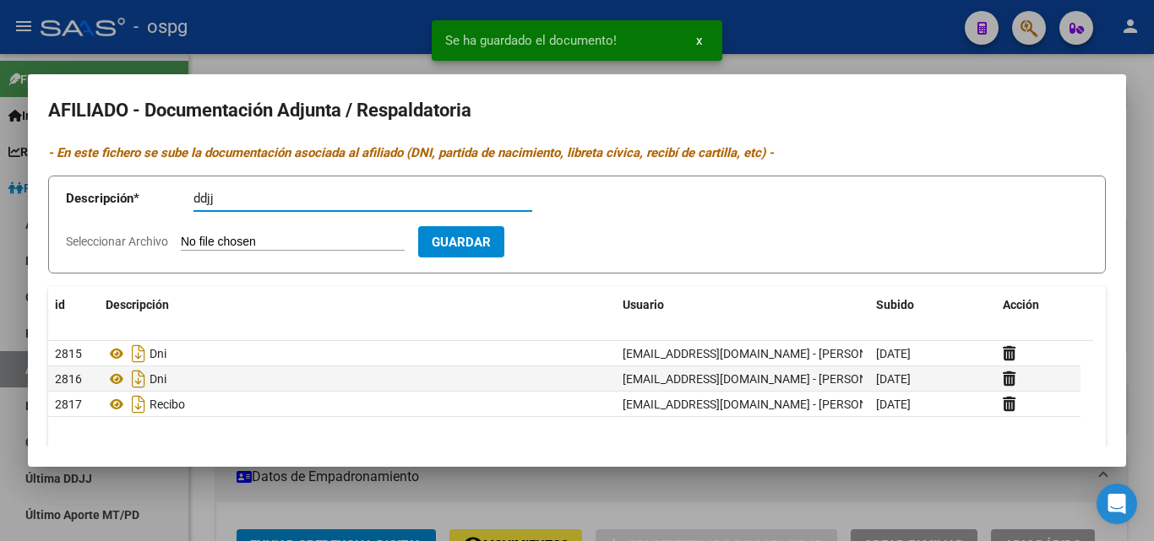
type input "ddjj"
click at [203, 241] on input "Seleccionar Archivo" at bounding box center [293, 243] width 224 height 16
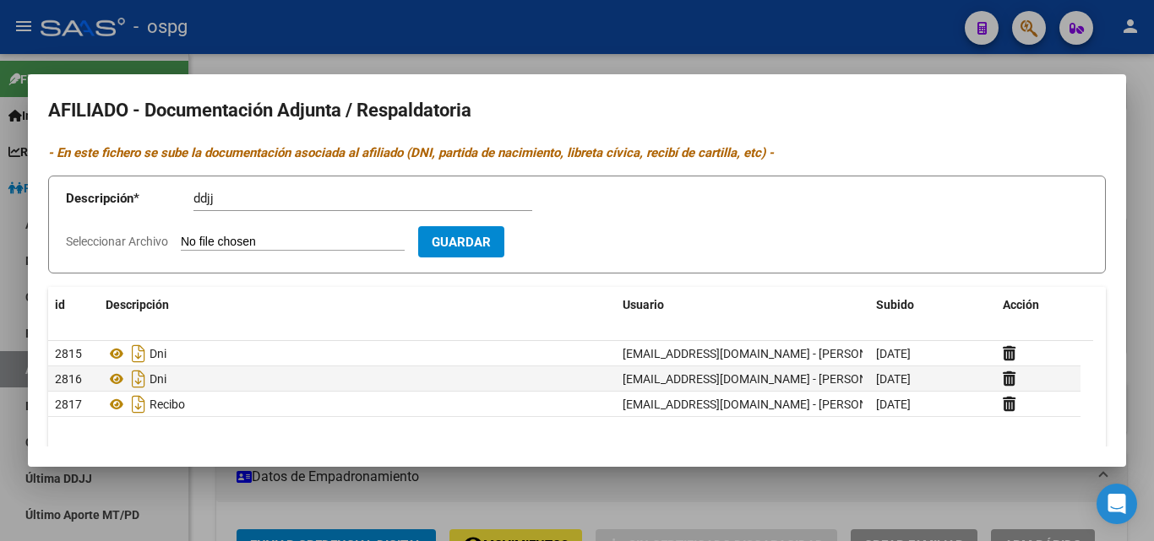
type input "C:\fakepath\ddjj [PERSON_NAME].pdf"
click at [591, 253] on button "Guardar" at bounding box center [559, 241] width 86 height 31
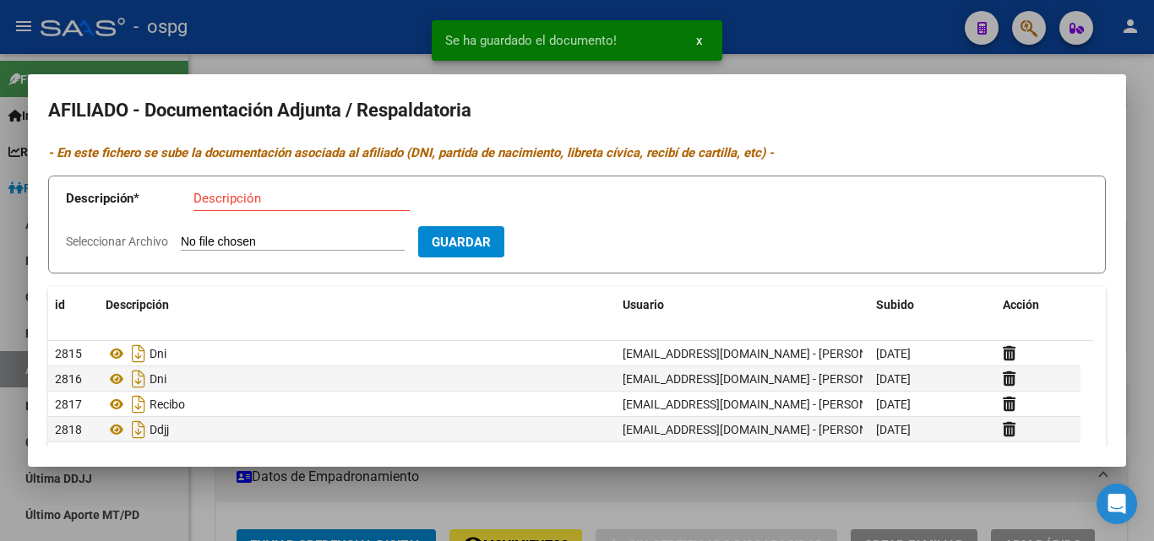
click at [334, 51] on div at bounding box center [577, 270] width 1154 height 541
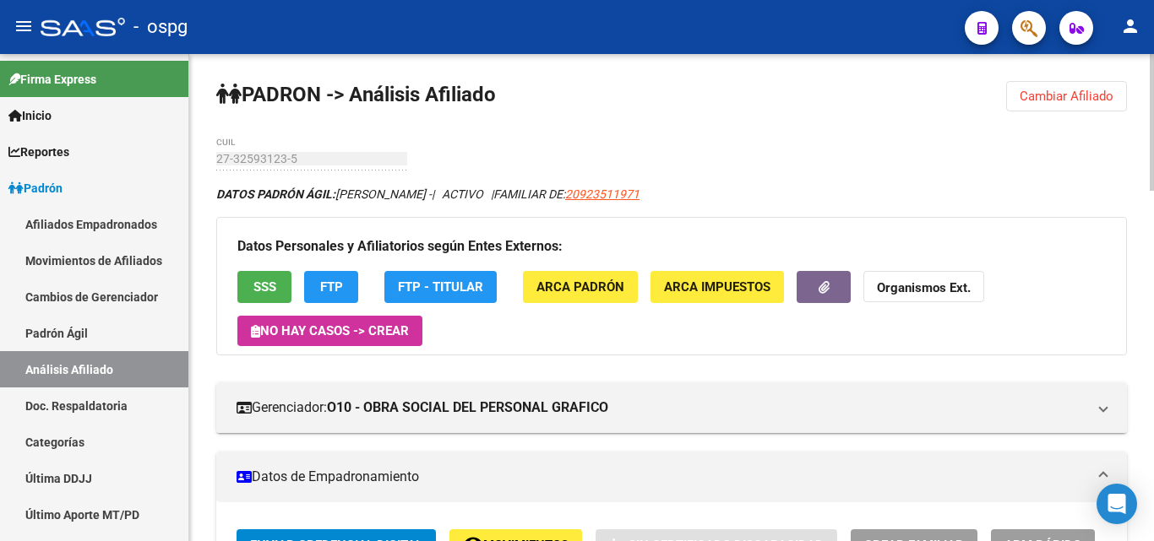
click at [1079, 102] on span "Cambiar Afiliado" at bounding box center [1066, 96] width 94 height 15
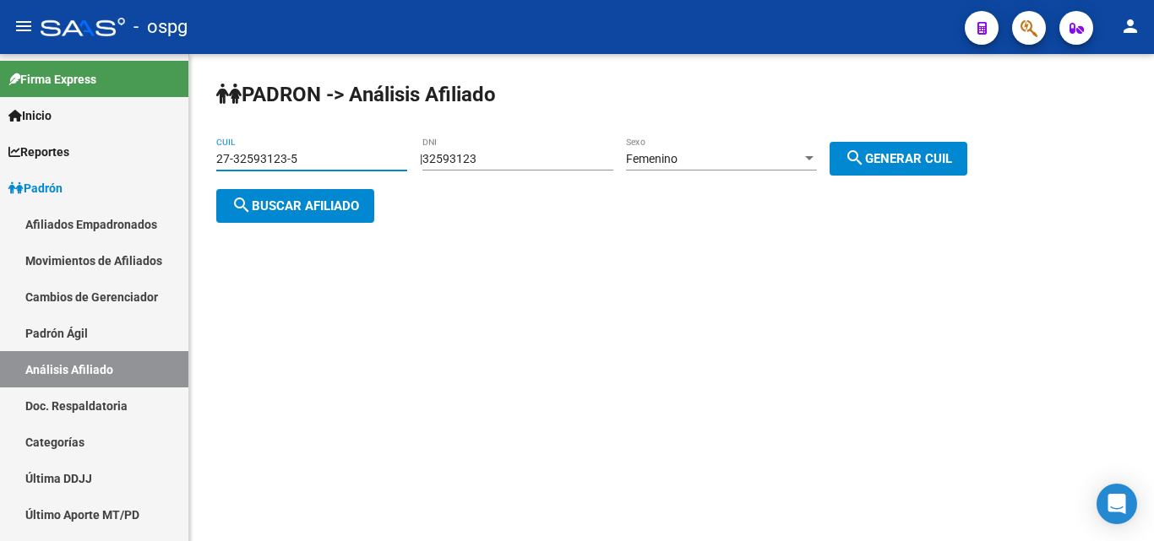
drag, startPoint x: 310, startPoint y: 155, endPoint x: 204, endPoint y: 137, distance: 107.2
click at [184, 168] on mat-sidenav-container "Firma Express Inicio Calendario SSS Instructivos Contacto OS Reportes Ingresos …" at bounding box center [577, 297] width 1154 height 487
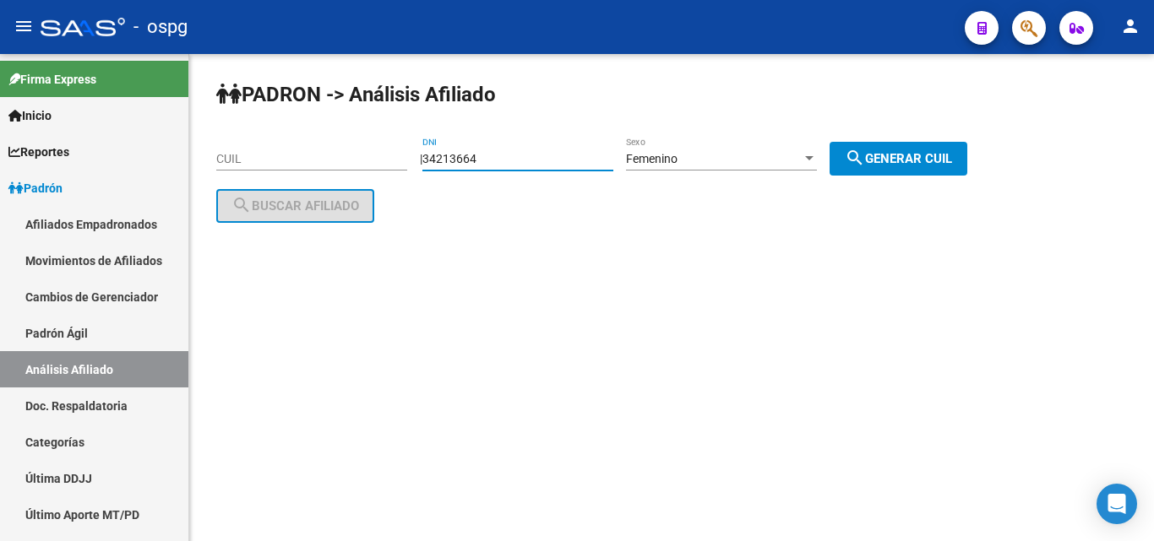
type input "34213664"
click at [865, 163] on mat-icon "search" at bounding box center [854, 158] width 20 height 20
type input "27-34213664-3"
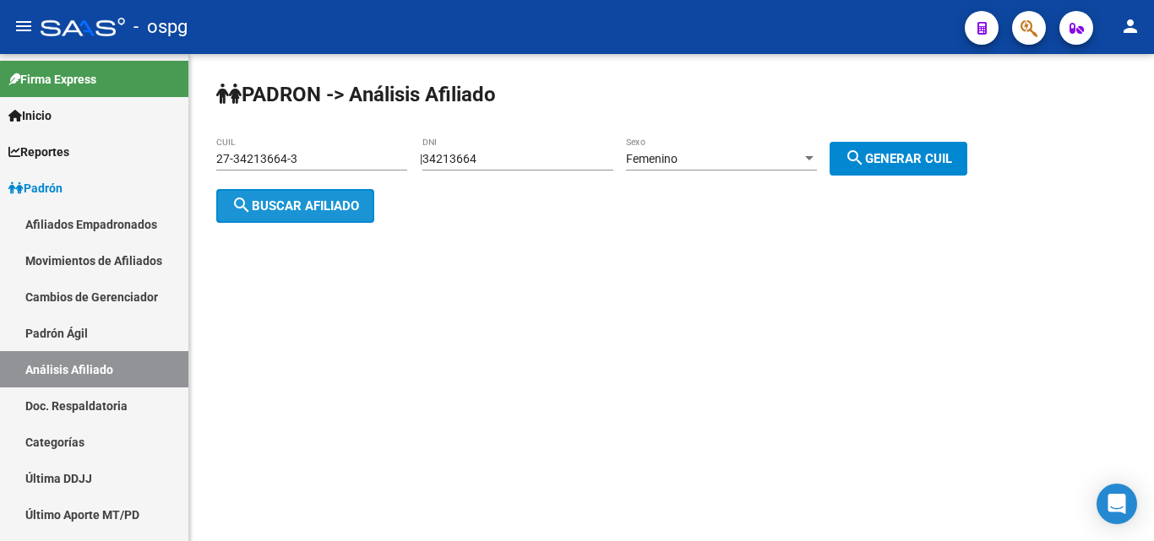
click at [310, 200] on span "search Buscar afiliado" at bounding box center [295, 205] width 128 height 15
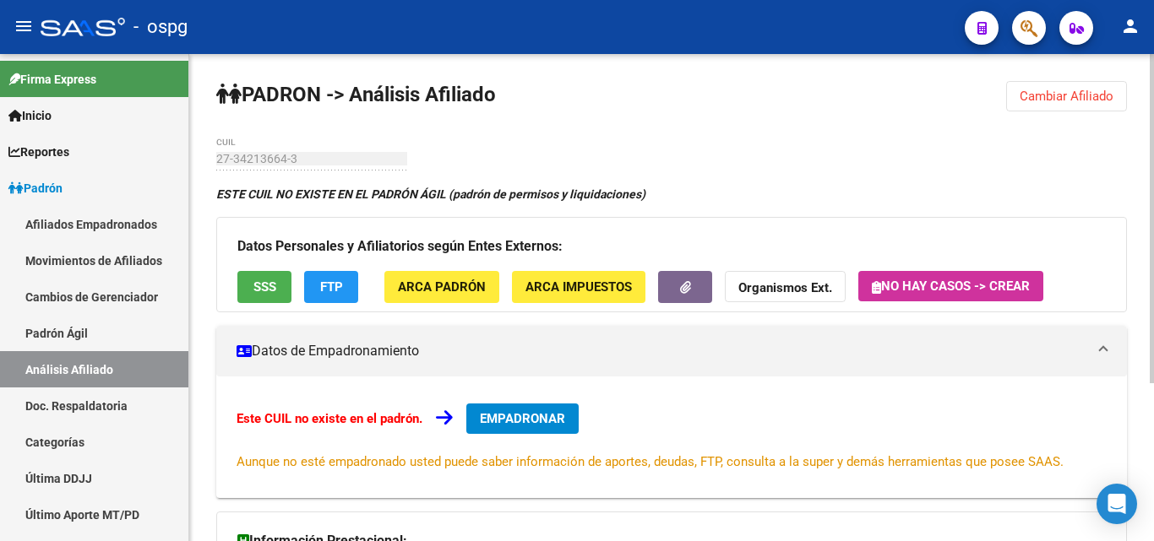
click at [1062, 104] on button "Cambiar Afiliado" at bounding box center [1066, 96] width 121 height 30
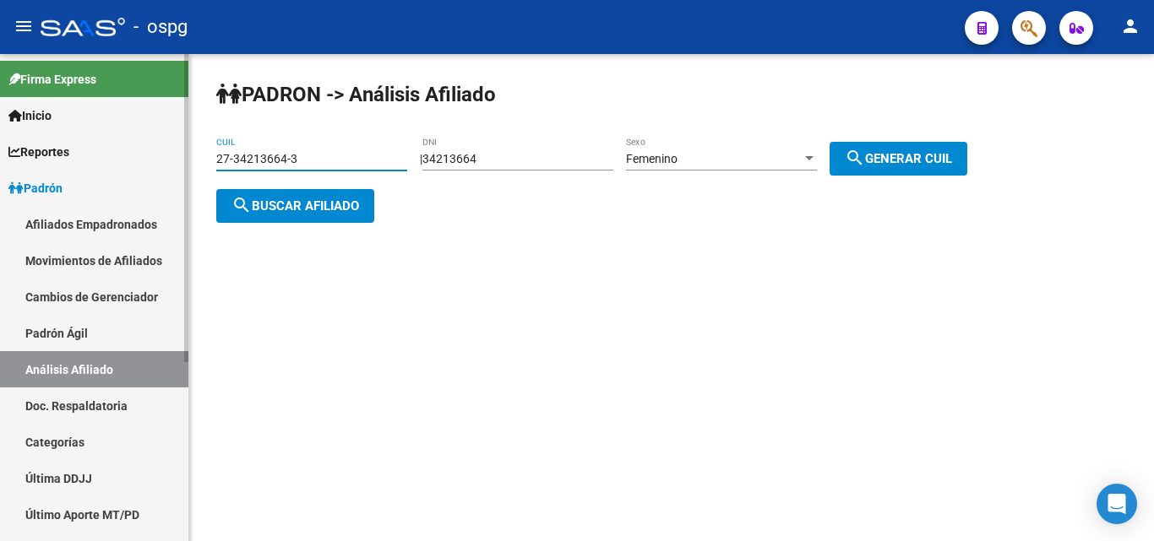
drag, startPoint x: 307, startPoint y: 151, endPoint x: 187, endPoint y: 162, distance: 121.3
click at [190, 161] on div "PADRON -> Análisis Afiliado 27-34213664-3 CUIL | 34213664 DNI Femenino Sexo sea…" at bounding box center [671, 165] width 964 height 223
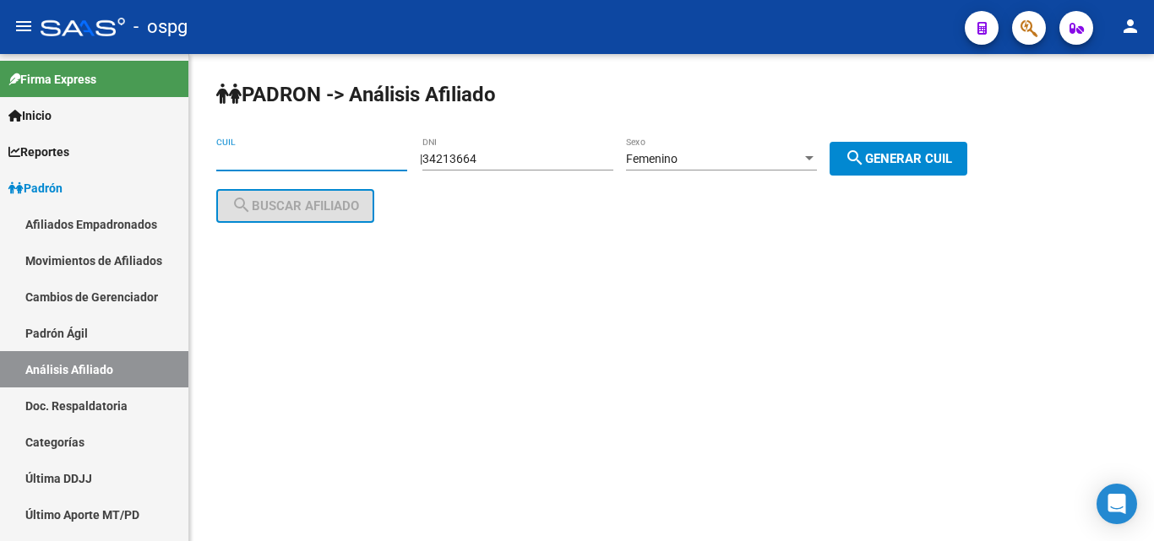
click at [677, 155] on span "Femenino" at bounding box center [652, 159] width 52 height 14
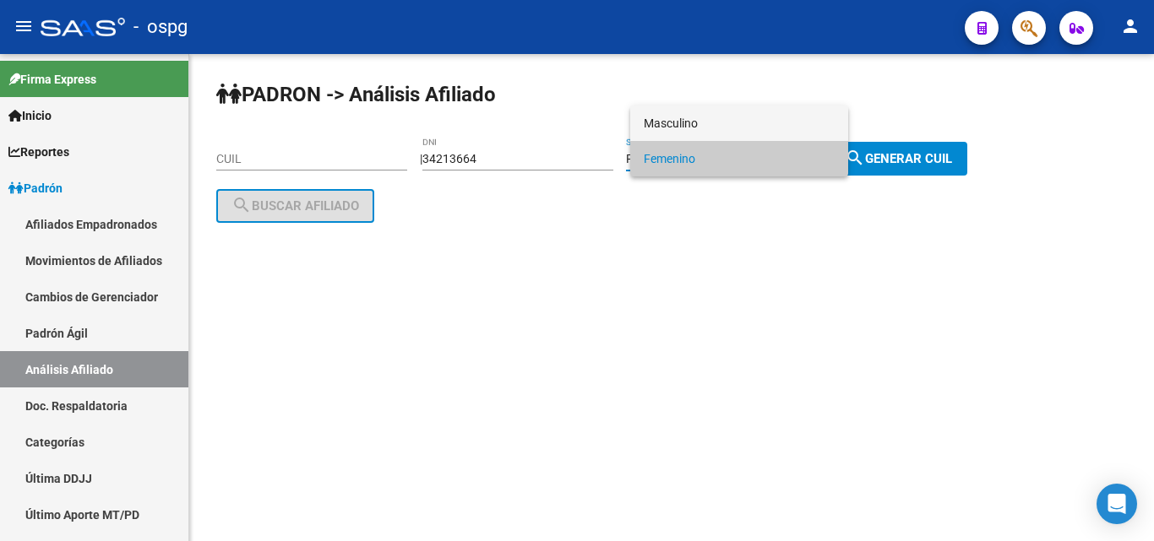
drag, startPoint x: 709, startPoint y: 107, endPoint x: 715, endPoint y: 117, distance: 11.5
click at [709, 111] on span "Masculino" at bounding box center [738, 123] width 191 height 35
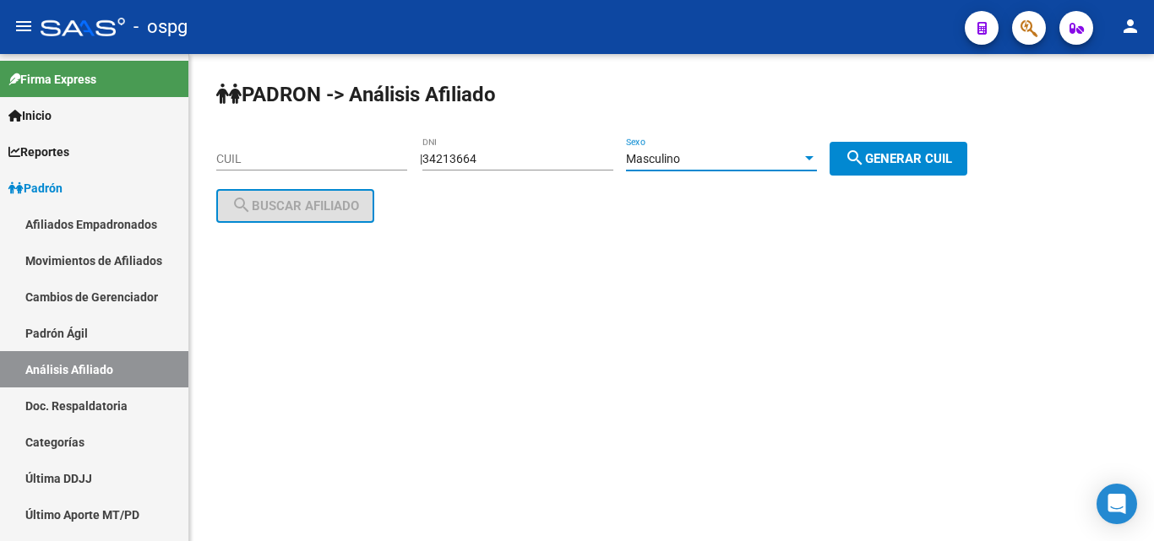
click at [722, 145] on div "Masculino Sexo" at bounding box center [721, 154] width 191 height 34
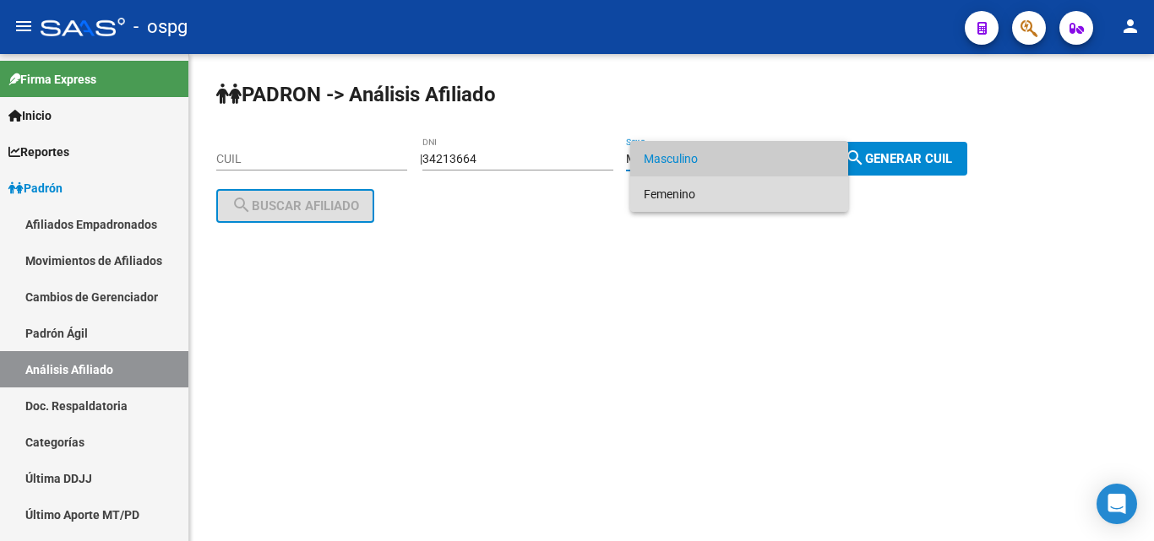
drag, startPoint x: 724, startPoint y: 183, endPoint x: 765, endPoint y: 178, distance: 41.7
click at [723, 184] on span "Femenino" at bounding box center [738, 193] width 191 height 35
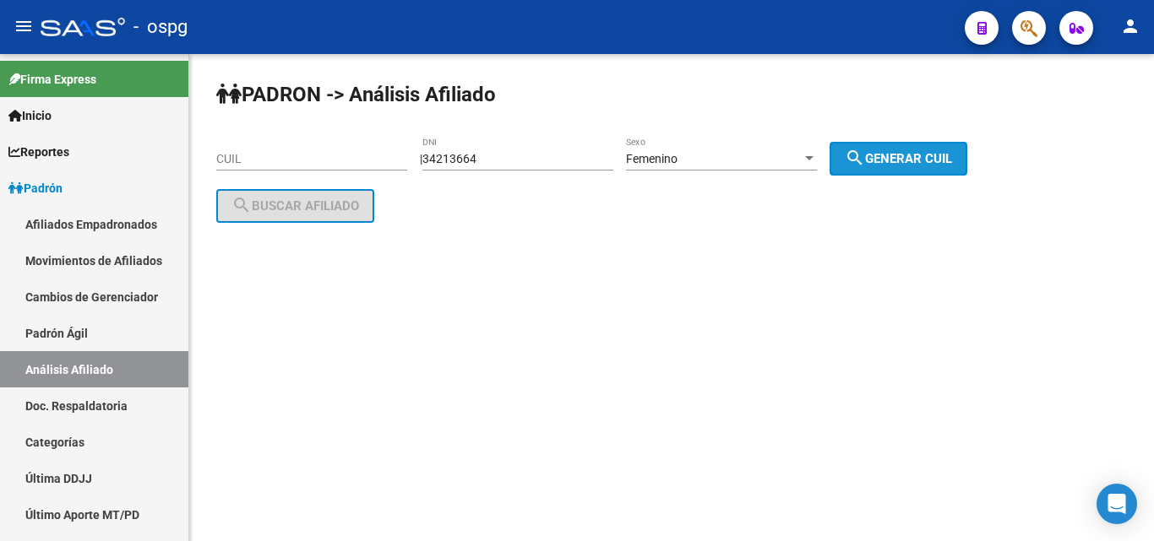
click at [952, 151] on span "search Generar CUIL" at bounding box center [897, 158] width 107 height 15
type input "27-34213664-3"
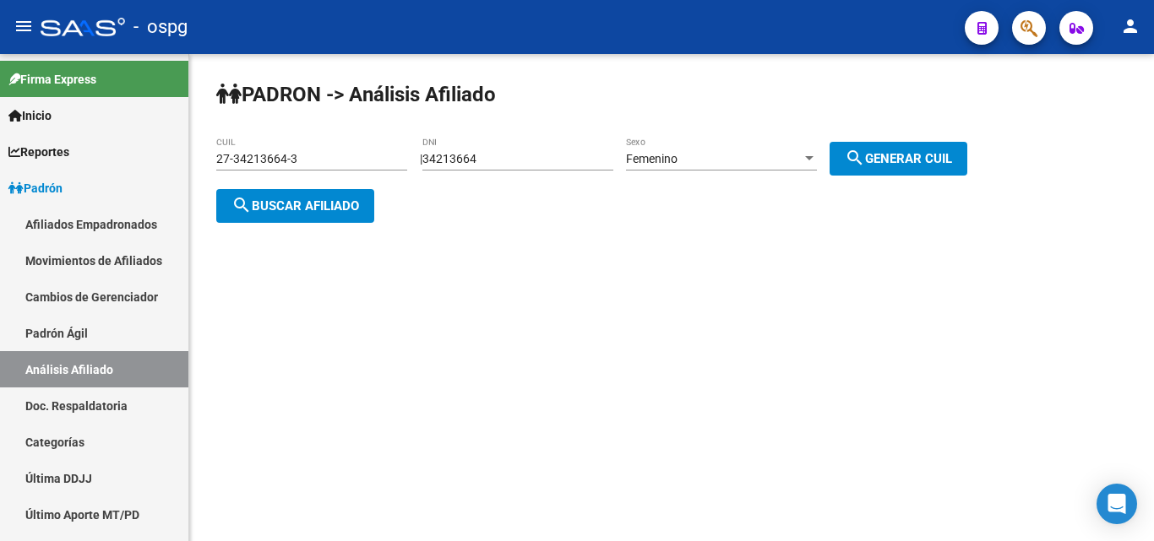
click at [305, 209] on span "search Buscar afiliado" at bounding box center [295, 205] width 128 height 15
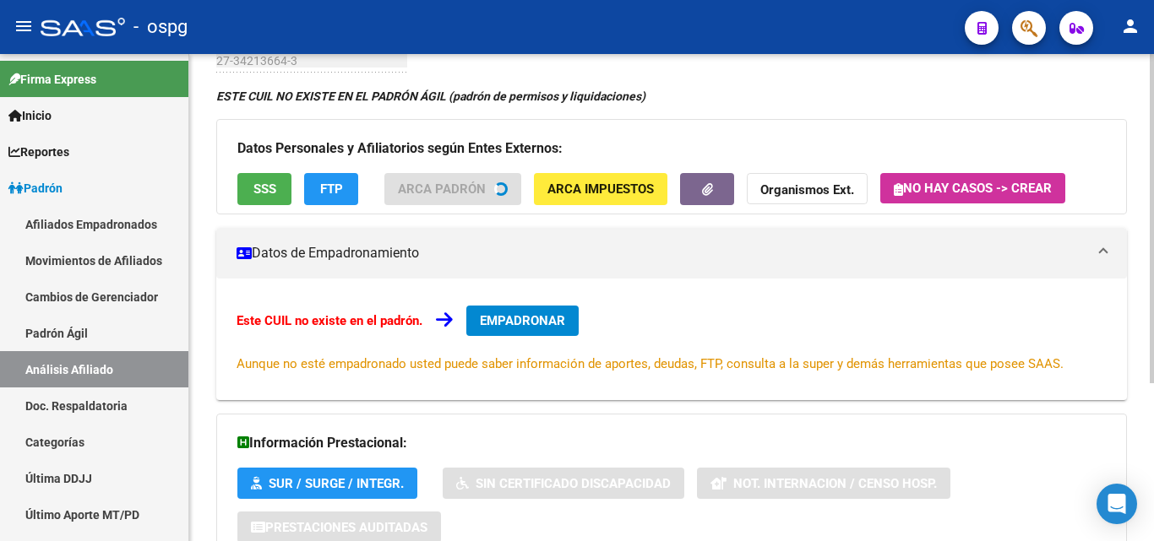
scroll to position [234, 0]
